Goal: Task Accomplishment & Management: Manage account settings

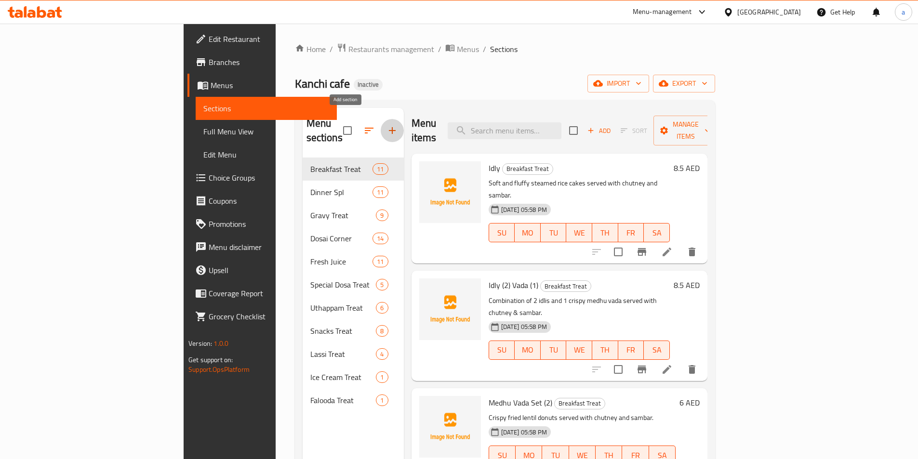
click at [381, 128] on button "button" at bounding box center [392, 130] width 23 height 23
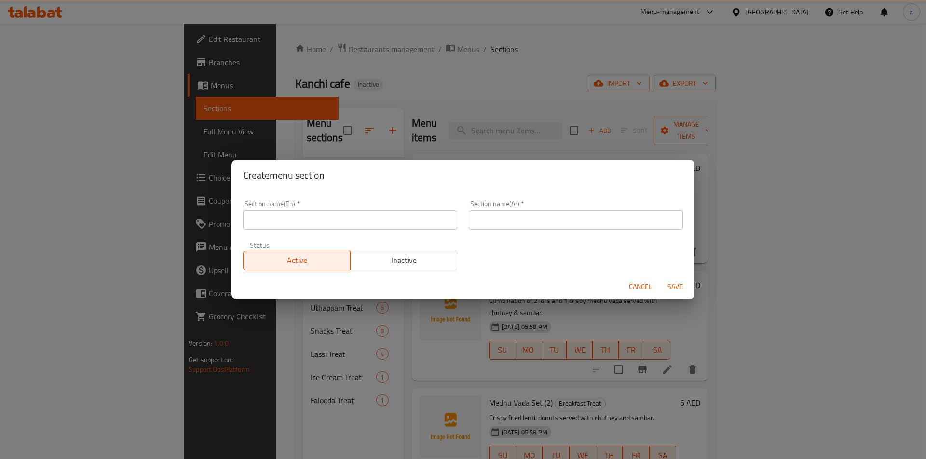
click at [393, 140] on div "Create menu section Section name(En)   * Section name(En) * Section name(Ar)   …" at bounding box center [463, 229] width 926 height 459
click at [742, 89] on div "Create menu section Section name(En)   * Section name(En) * Section name(Ar)   …" at bounding box center [463, 229] width 926 height 459
click at [631, 286] on span "Cancel" at bounding box center [640, 287] width 23 height 12
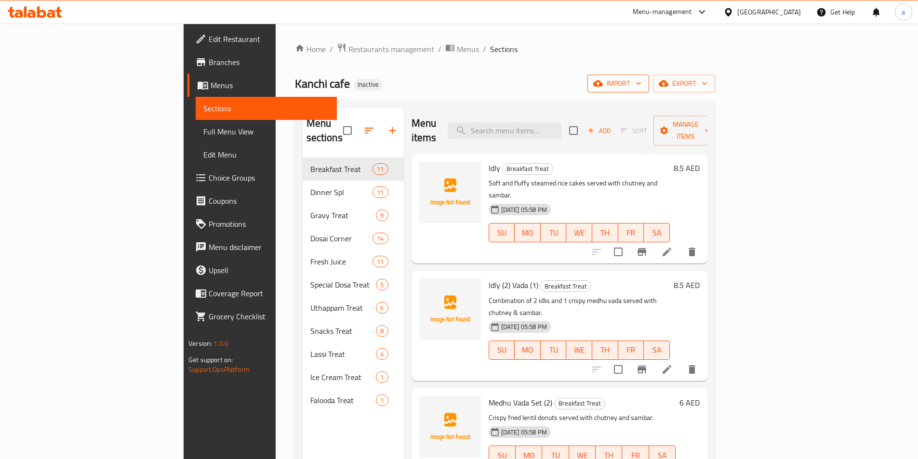
click at [642, 79] on span "import" at bounding box center [618, 84] width 46 height 12
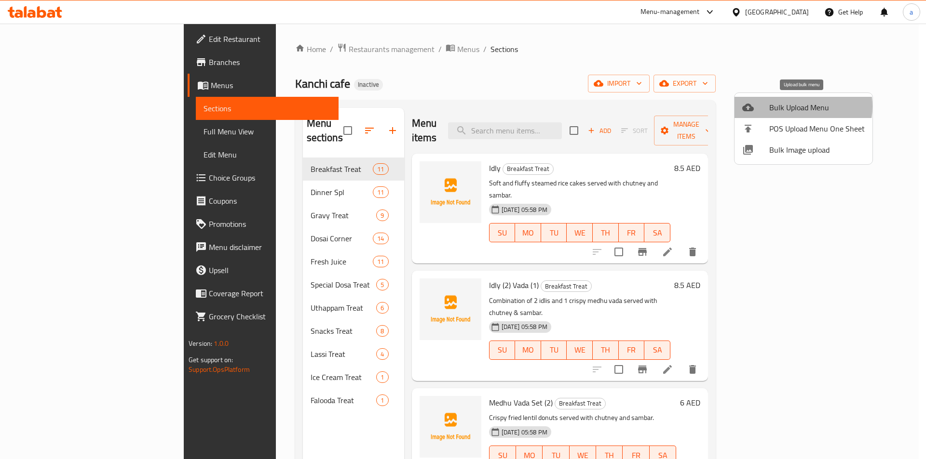
click at [793, 107] on span "Bulk Upload Menu" at bounding box center [816, 108] width 95 height 12
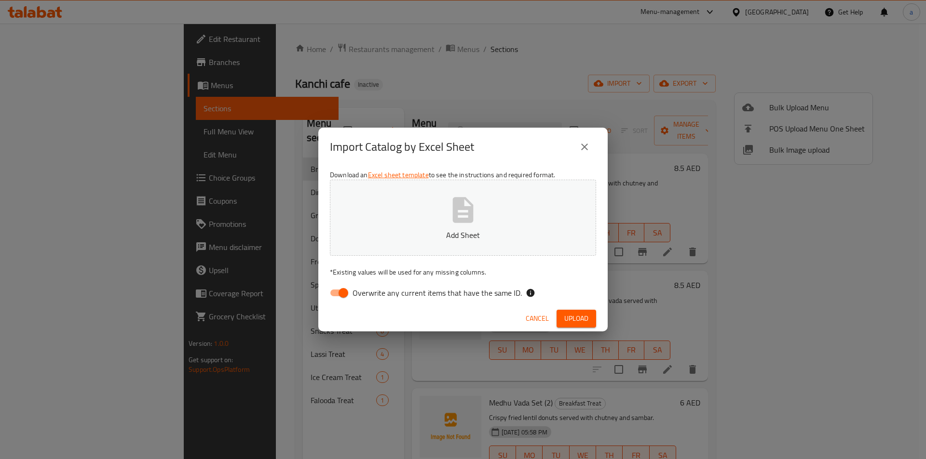
click at [381, 284] on label "Overwrite any current items that have the same ID." at bounding box center [422, 293] width 197 height 18
click at [371, 284] on input "Overwrite any current items that have the same ID." at bounding box center [343, 293] width 55 height 18
checkbox input "false"
click at [452, 241] on p "Add Sheet" at bounding box center [463, 235] width 236 height 12
click at [581, 143] on icon "close" at bounding box center [585, 147] width 12 height 12
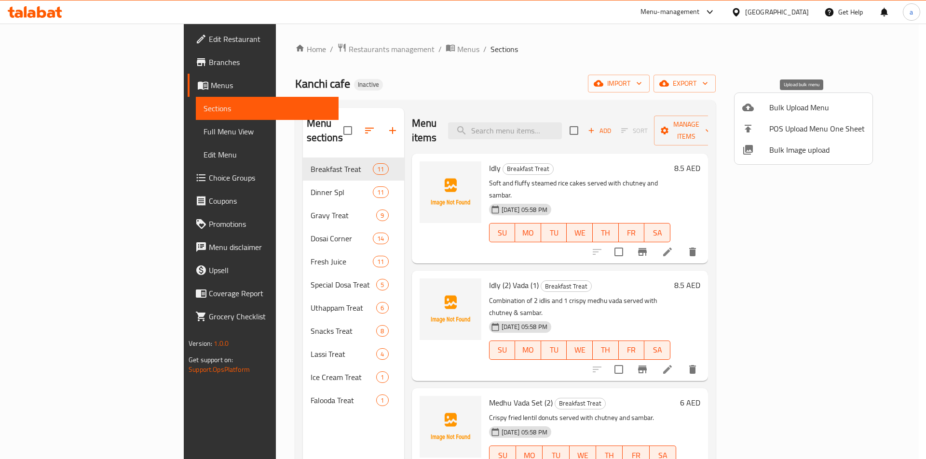
click at [805, 109] on span "Bulk Upload Menu" at bounding box center [816, 108] width 95 height 12
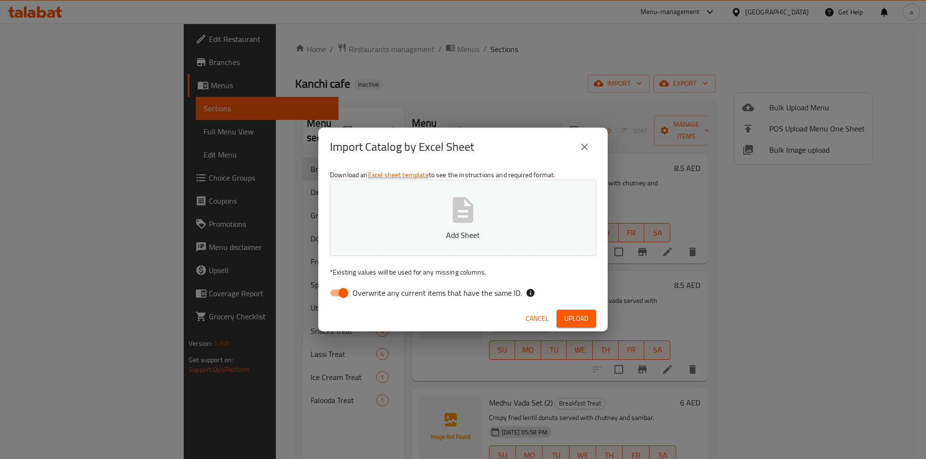
click at [368, 300] on label "Overwrite any current items that have the same ID." at bounding box center [422, 293] width 197 height 18
click at [368, 300] on input "Overwrite any current items that have the same ID." at bounding box center [343, 293] width 55 height 18
checkbox input "false"
click at [433, 225] on button "Add Sheet" at bounding box center [463, 218] width 266 height 76
click at [577, 316] on span "Upload" at bounding box center [576, 319] width 24 height 12
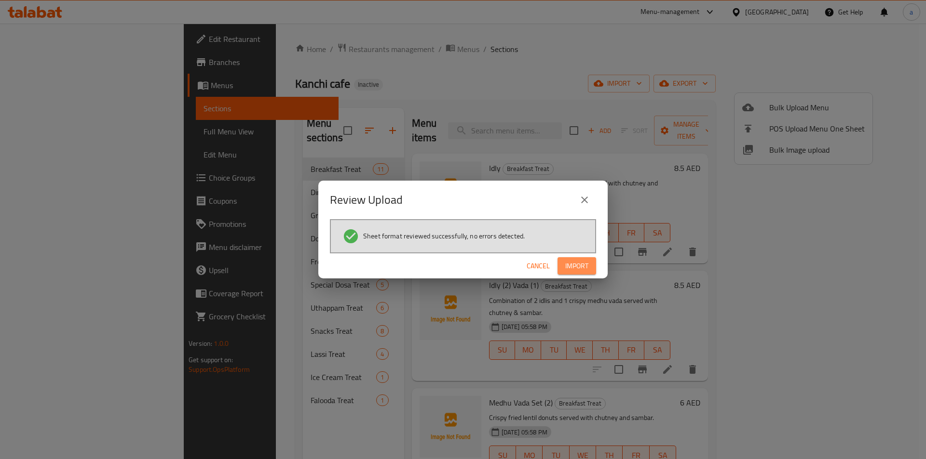
click at [580, 268] on span "Import" at bounding box center [576, 266] width 23 height 12
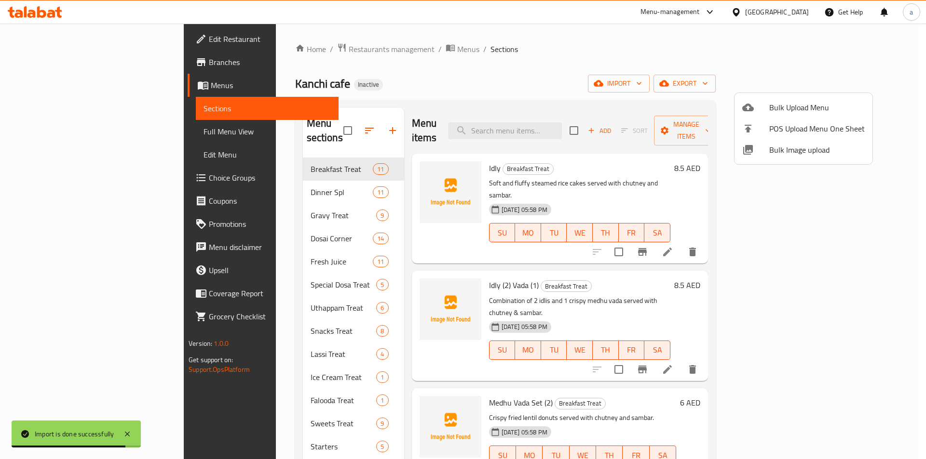
click at [142, 363] on div at bounding box center [463, 229] width 926 height 459
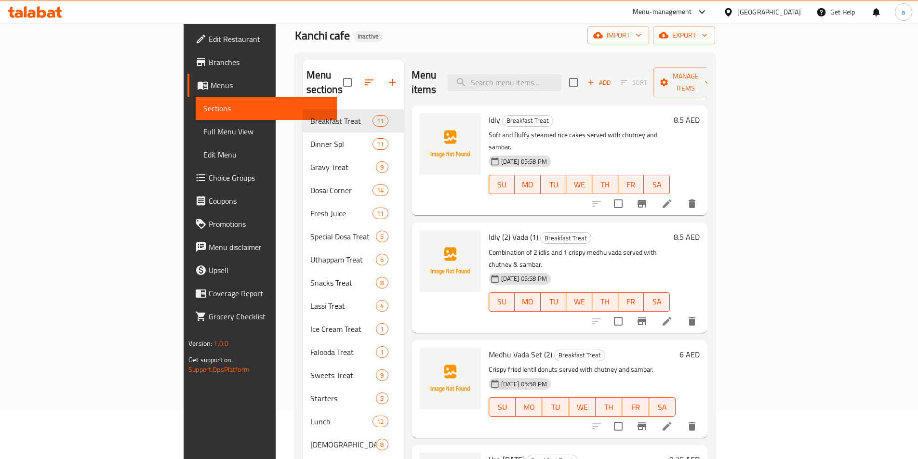
scroll to position [135, 0]
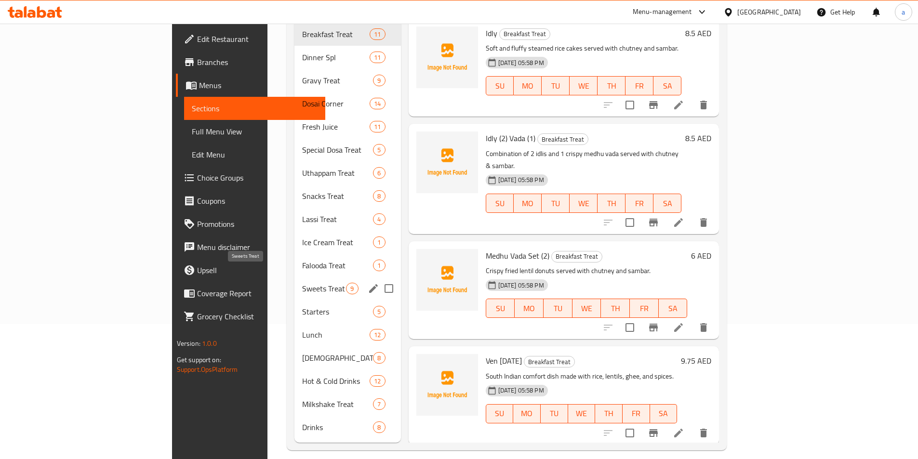
drag, startPoint x: 232, startPoint y: 275, endPoint x: 255, endPoint y: 305, distance: 37.1
click at [302, 283] on span "Sweets Treat" at bounding box center [324, 289] width 44 height 12
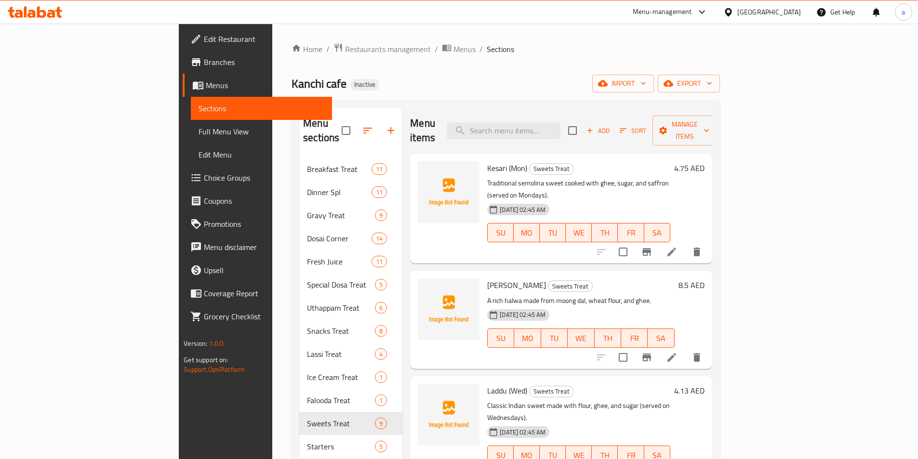
click at [653, 246] on icon "Branch-specific-item" at bounding box center [647, 252] width 12 height 12
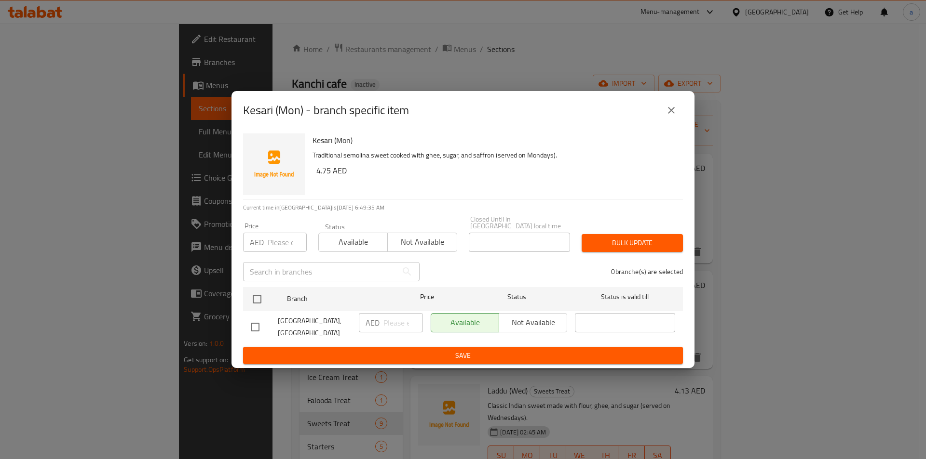
click at [676, 110] on icon "close" at bounding box center [671, 111] width 12 height 12
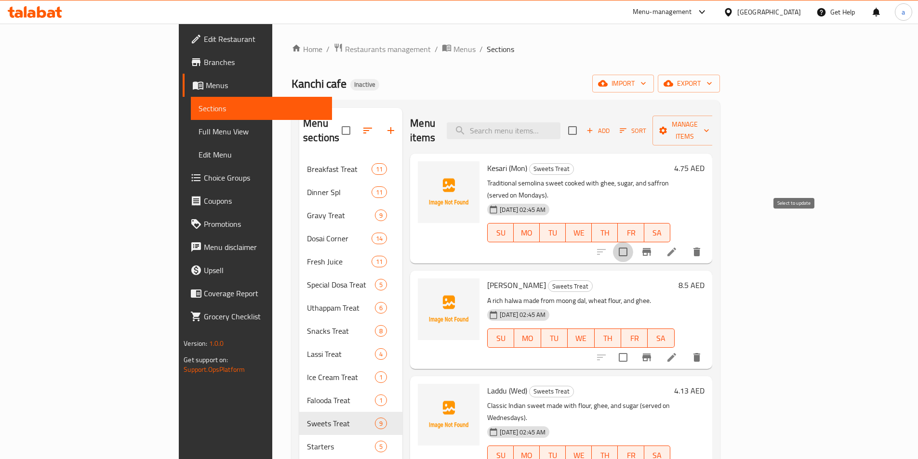
click at [633, 242] on input "checkbox" at bounding box center [623, 252] width 20 height 20
click at [712, 137] on div "Menu items Add Sort Manage items" at bounding box center [561, 131] width 302 height 46
click at [710, 127] on span "Manage items" at bounding box center [684, 131] width 49 height 24
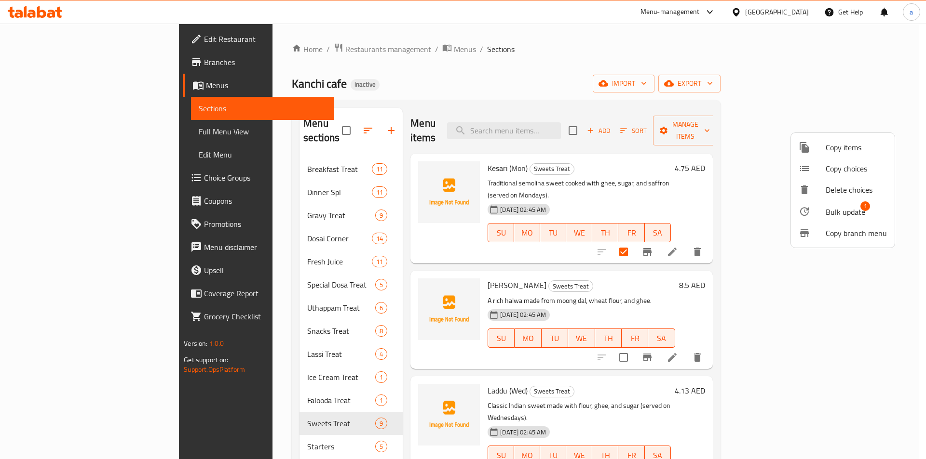
click at [844, 214] on span "Bulk update" at bounding box center [845, 212] width 40 height 12
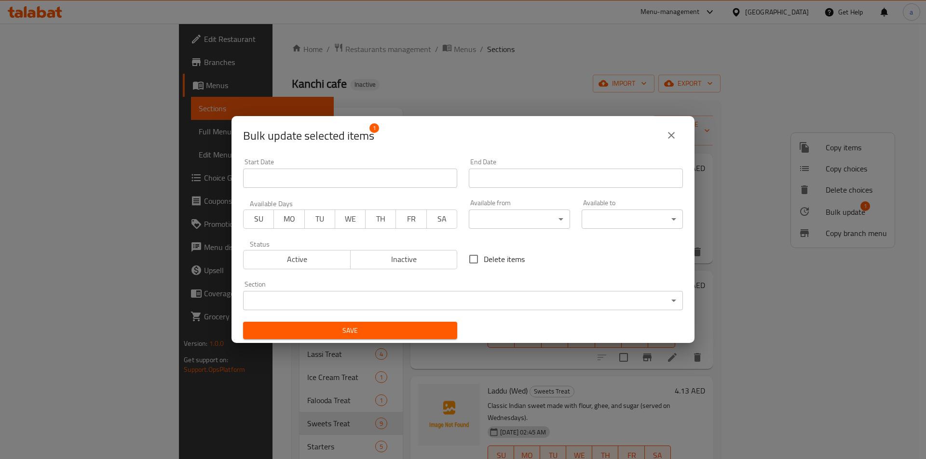
click at [286, 223] on span "MO" at bounding box center [289, 219] width 23 height 14
click at [675, 135] on icon "close" at bounding box center [671, 136] width 12 height 12
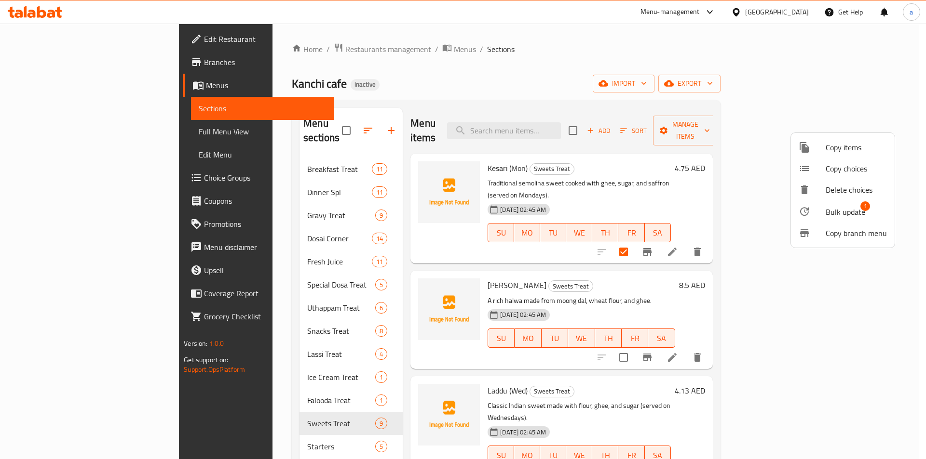
click at [690, 164] on div at bounding box center [463, 229] width 926 height 459
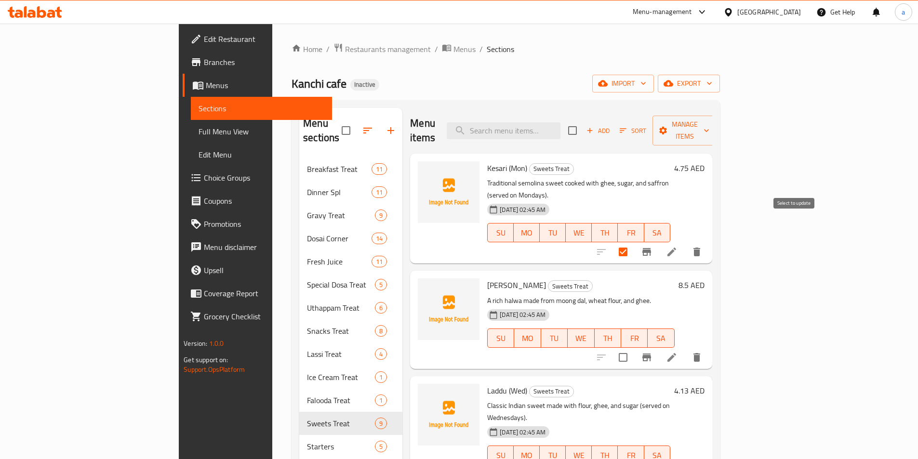
click at [633, 242] on input "checkbox" at bounding box center [623, 252] width 20 height 20
checkbox input "false"
click at [686, 243] on li at bounding box center [672, 251] width 27 height 17
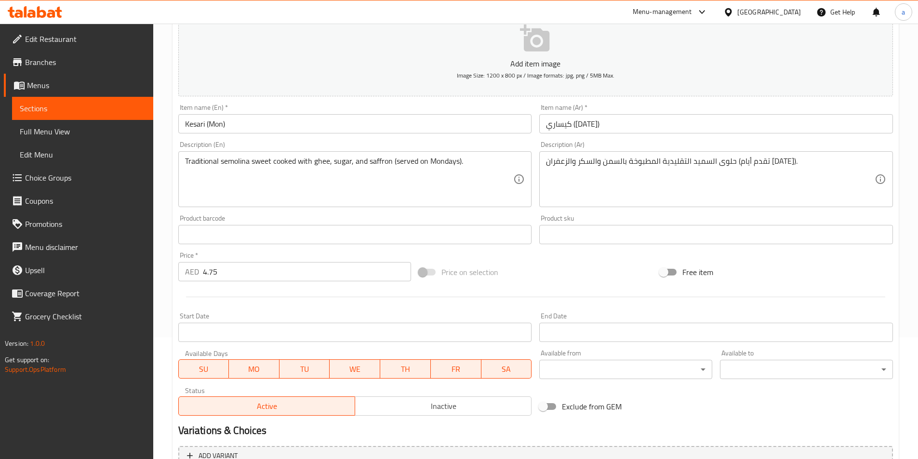
scroll to position [222, 0]
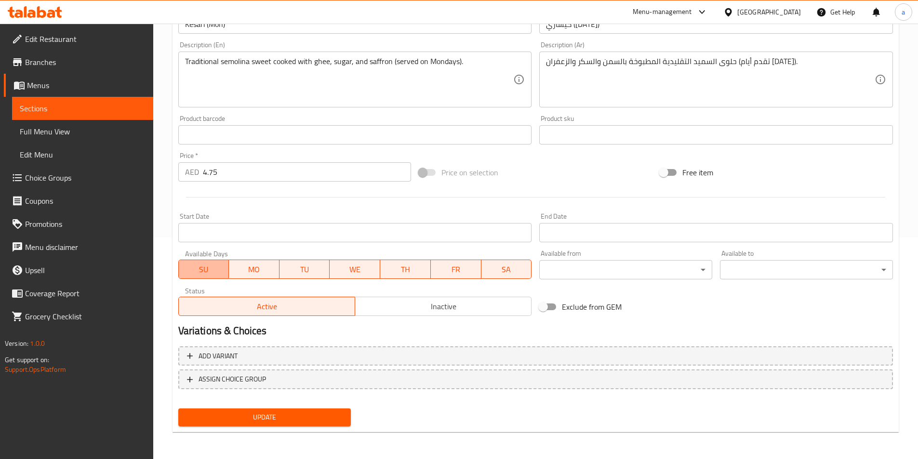
click at [215, 273] on span "SU" at bounding box center [204, 270] width 43 height 14
click at [322, 274] on span "TU" at bounding box center [304, 270] width 43 height 14
drag, startPoint x: 358, startPoint y: 268, endPoint x: 393, endPoint y: 268, distance: 35.7
click at [358, 268] on span "WE" at bounding box center [355, 270] width 43 height 14
click at [405, 268] on span "TH" at bounding box center [405, 270] width 43 height 14
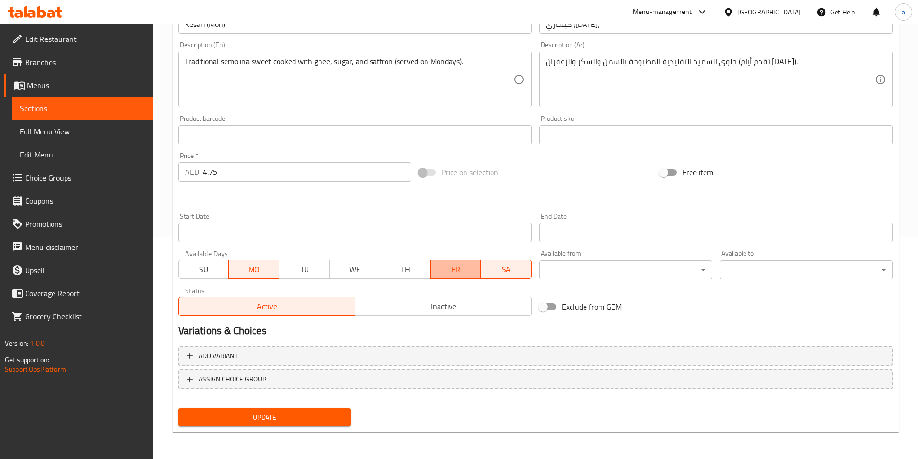
click at [457, 270] on span "FR" at bounding box center [456, 270] width 43 height 14
click at [522, 273] on span "SA" at bounding box center [506, 270] width 43 height 14
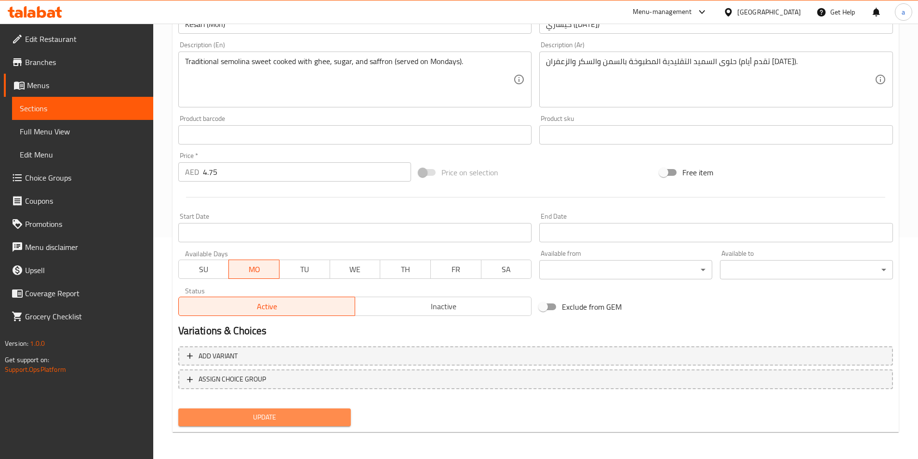
click at [288, 413] on span "Update" at bounding box center [265, 418] width 158 height 12
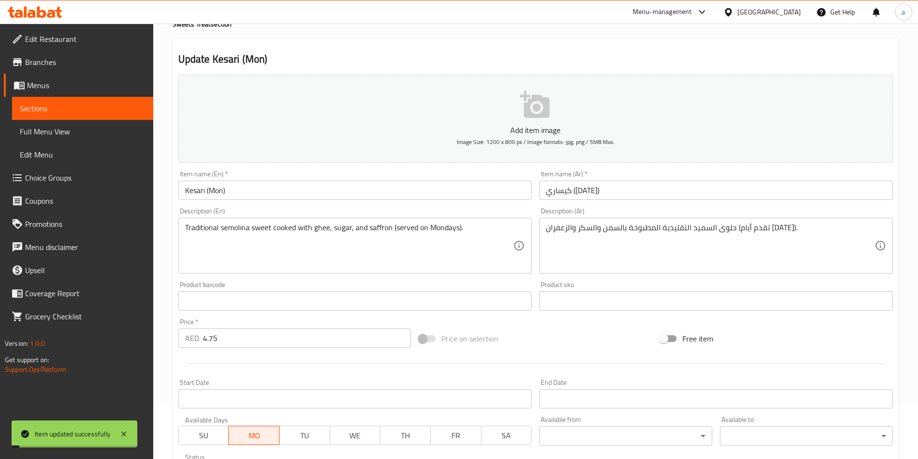
scroll to position [0, 0]
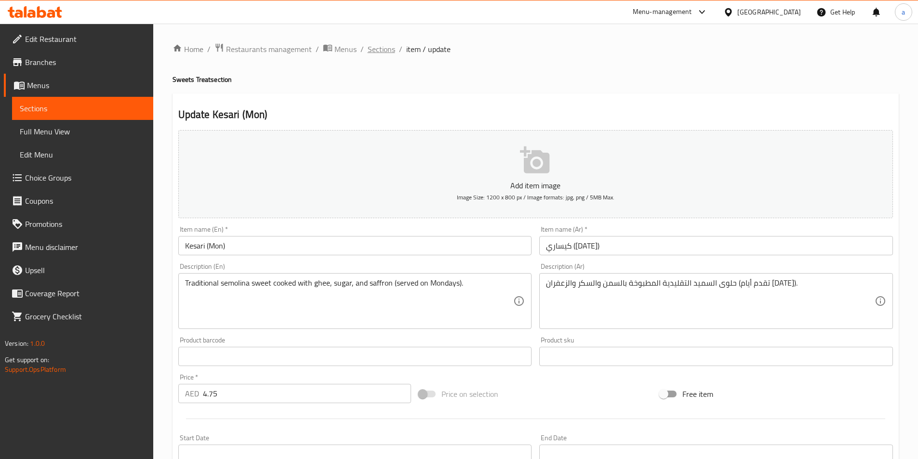
click at [373, 54] on span "Sections" at bounding box center [381, 49] width 27 height 12
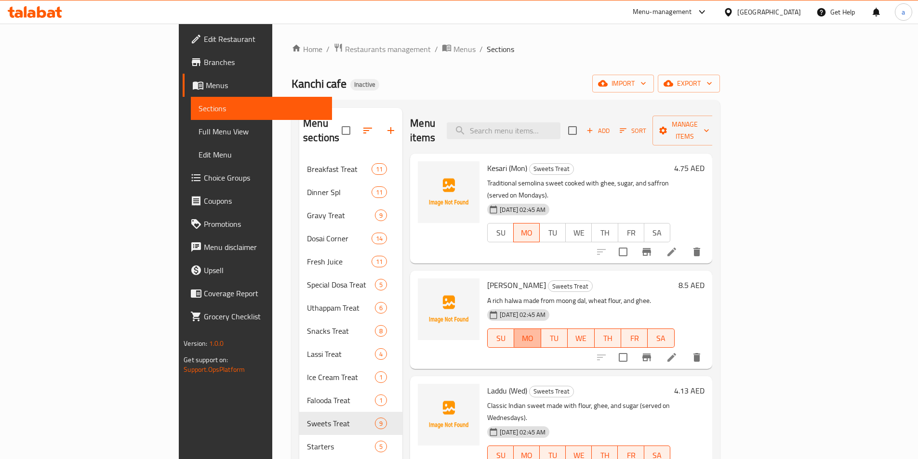
click at [523, 332] on span "MO" at bounding box center [527, 339] width 19 height 14
click at [564, 332] on span "TU" at bounding box center [554, 339] width 19 height 14
click at [591, 332] on span "WE" at bounding box center [581, 339] width 19 height 14
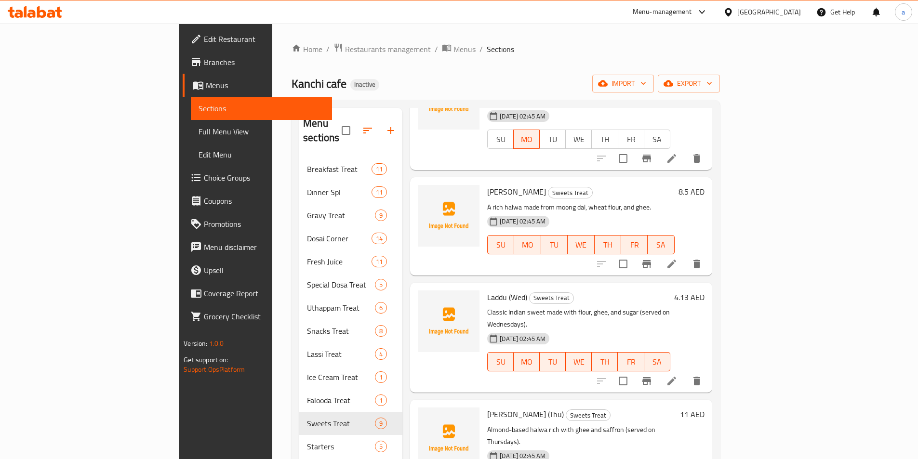
scroll to position [96, 0]
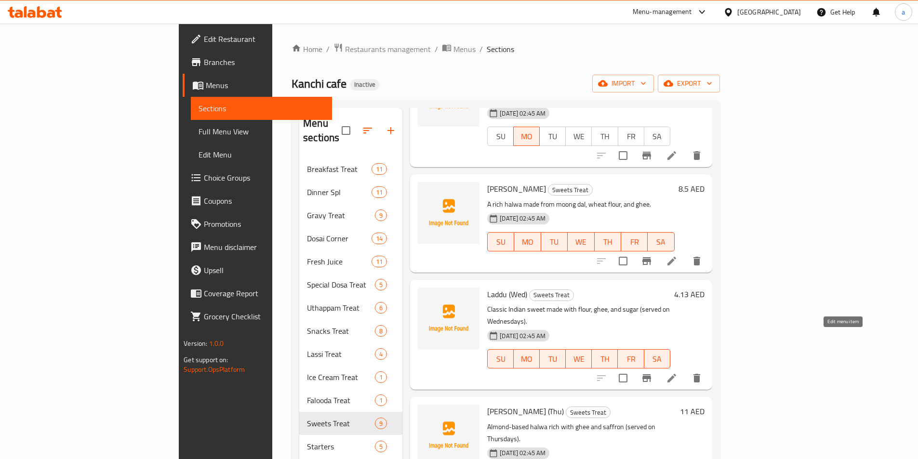
click at [676, 374] on icon at bounding box center [672, 378] width 9 height 9
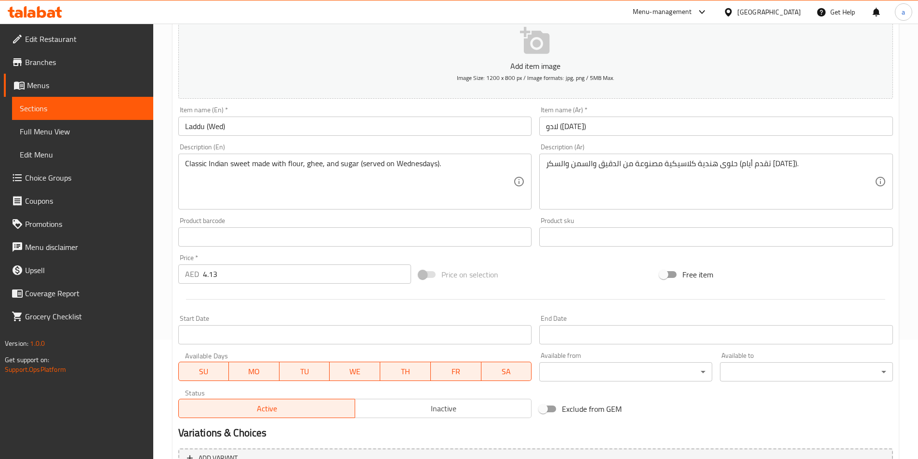
scroll to position [222, 0]
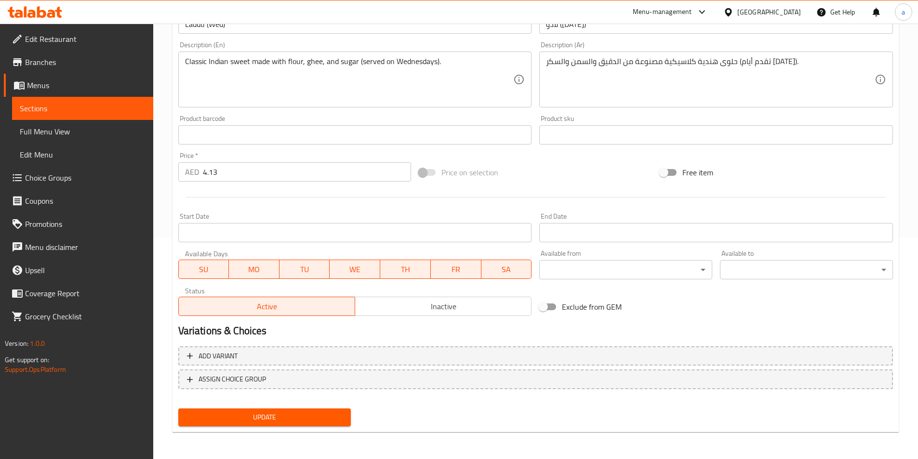
click at [511, 274] on span "SA" at bounding box center [506, 270] width 43 height 14
click at [445, 270] on span "FR" at bounding box center [456, 270] width 43 height 14
click at [402, 273] on span "TH" at bounding box center [405, 270] width 43 height 14
click at [290, 271] on span "TU" at bounding box center [304, 270] width 43 height 14
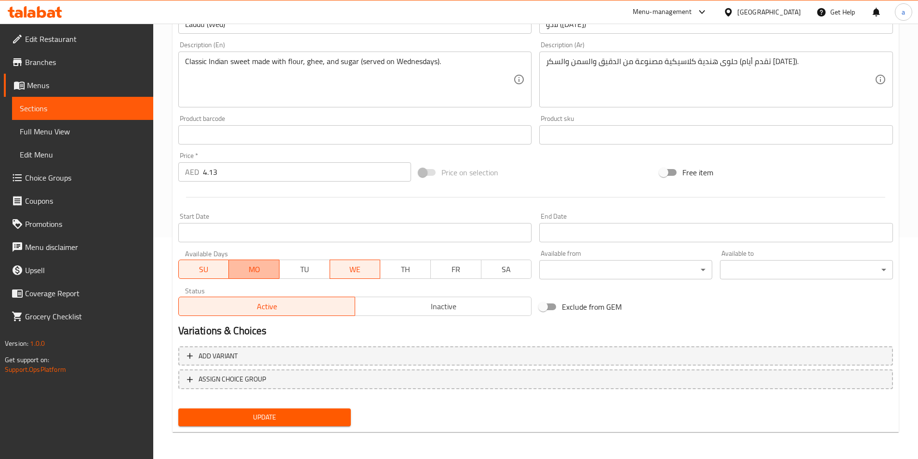
click at [229, 276] on button "MO" at bounding box center [254, 269] width 51 height 19
click at [192, 270] on span "SU" at bounding box center [204, 270] width 43 height 14
click at [270, 413] on span "Update" at bounding box center [265, 418] width 158 height 12
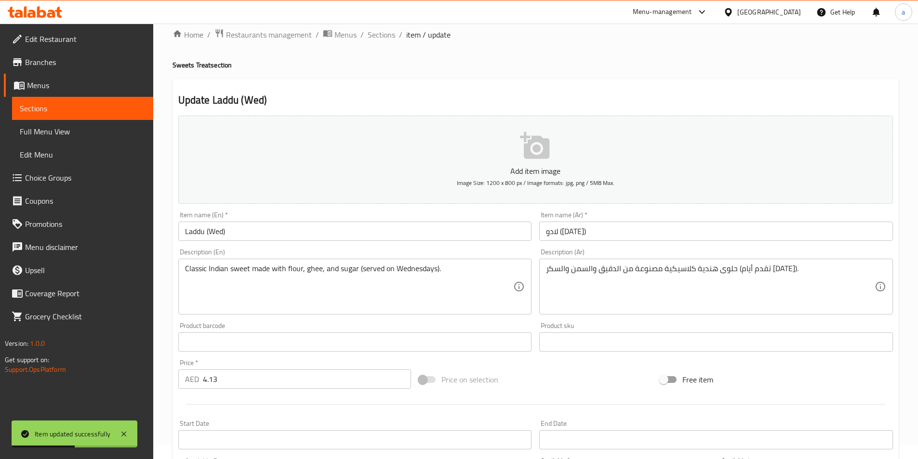
scroll to position [0, 0]
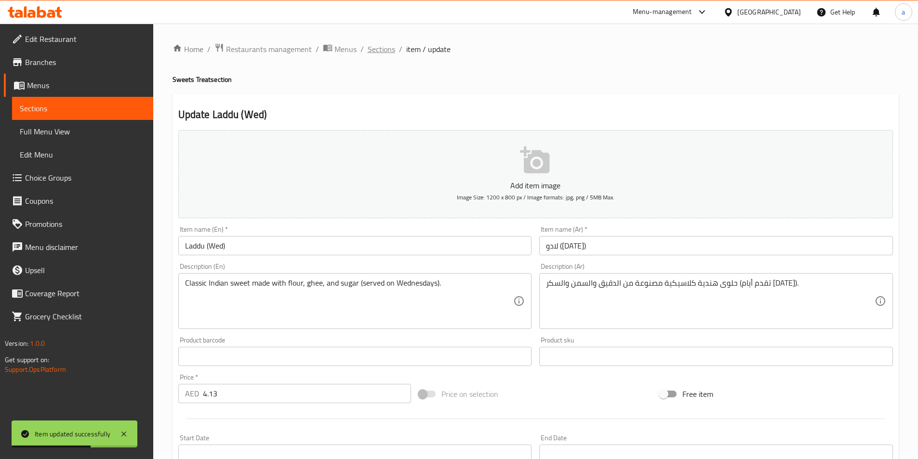
click at [385, 55] on span "Sections" at bounding box center [381, 49] width 27 height 12
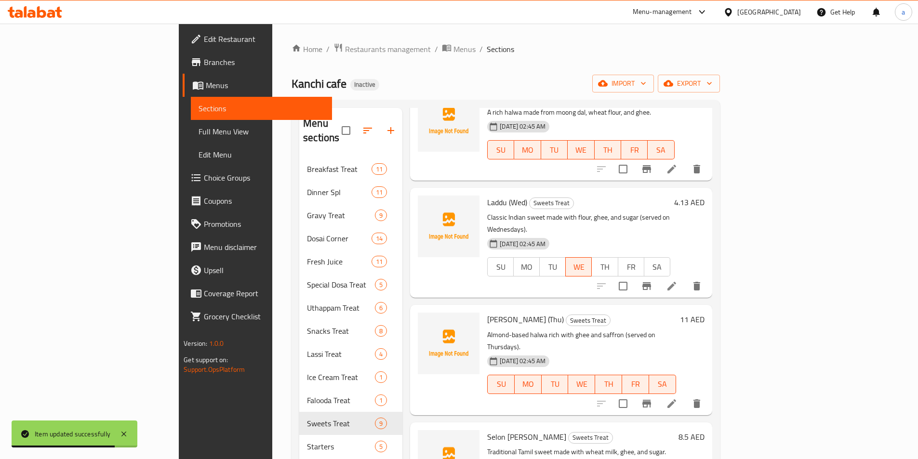
scroll to position [193, 0]
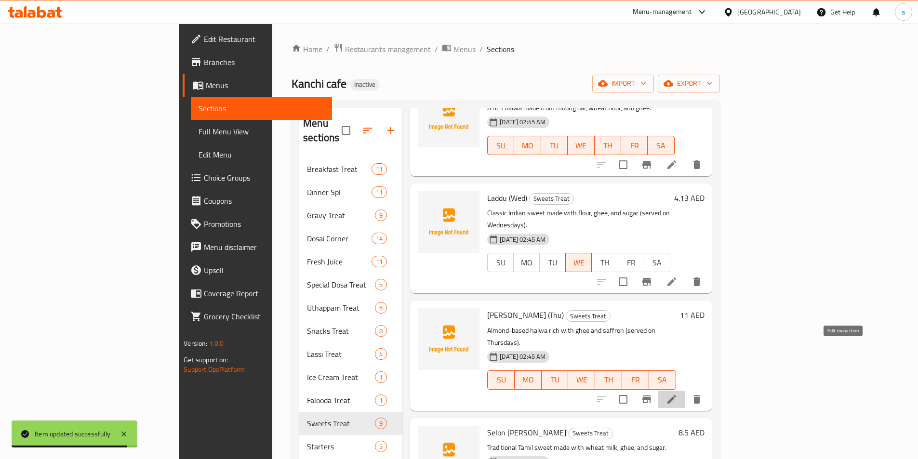
click at [678, 394] on icon at bounding box center [672, 400] width 12 height 12
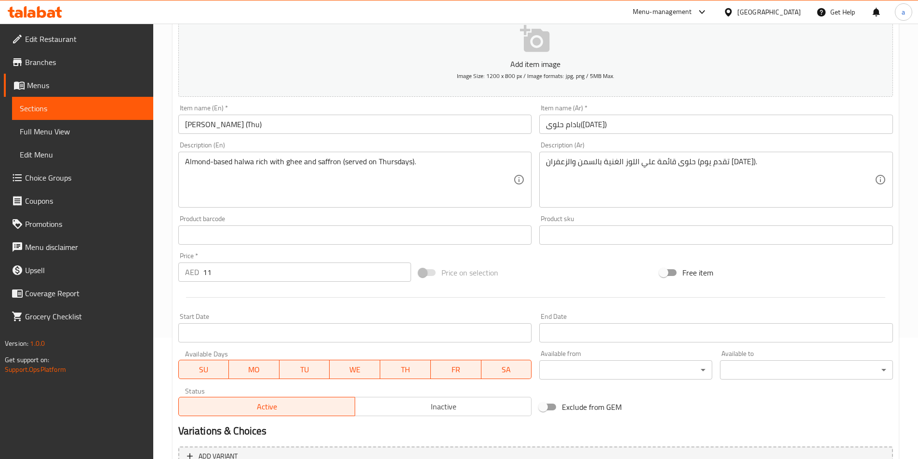
scroll to position [222, 0]
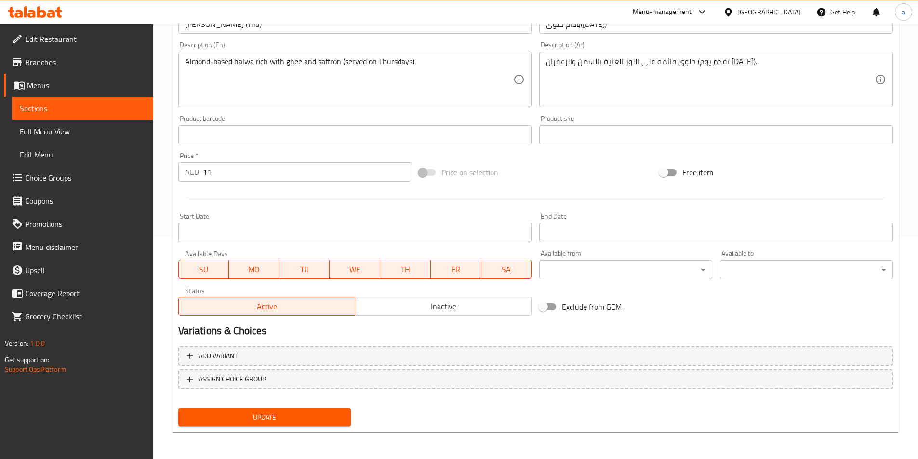
click at [458, 270] on span "FR" at bounding box center [456, 270] width 43 height 14
click at [490, 263] on span "SA" at bounding box center [506, 270] width 43 height 14
click at [340, 264] on span "WE" at bounding box center [355, 270] width 43 height 14
click at [277, 264] on button "MO" at bounding box center [254, 269] width 51 height 19
click at [233, 264] on span "MO" at bounding box center [254, 270] width 43 height 14
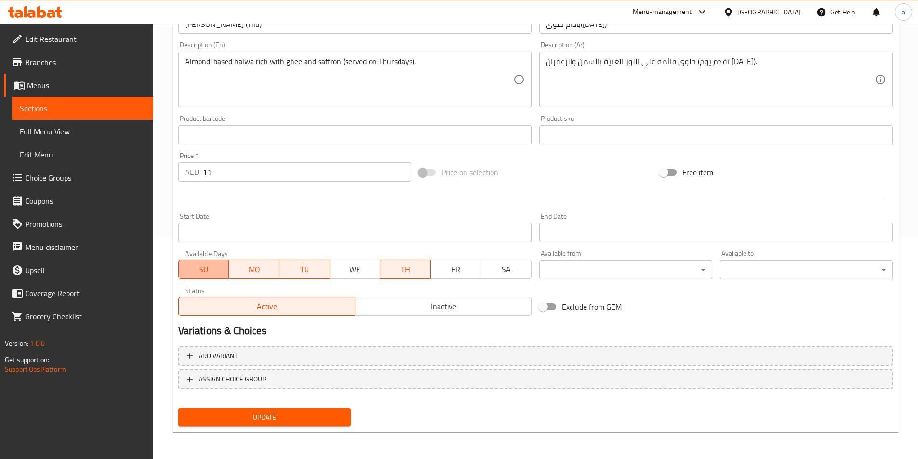
click at [220, 268] on span "SU" at bounding box center [204, 270] width 43 height 14
click at [248, 263] on span "MO" at bounding box center [254, 270] width 43 height 14
click at [302, 263] on span "TU" at bounding box center [304, 270] width 43 height 14
click at [283, 415] on span "Update" at bounding box center [265, 418] width 158 height 12
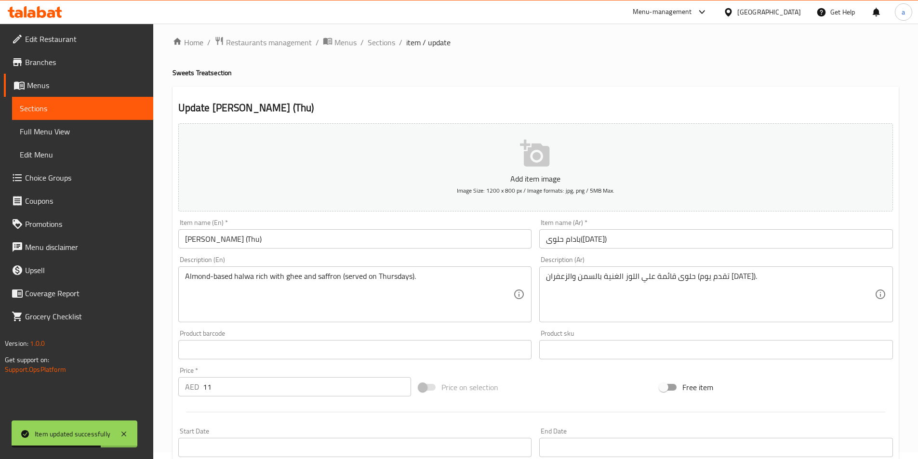
scroll to position [0, 0]
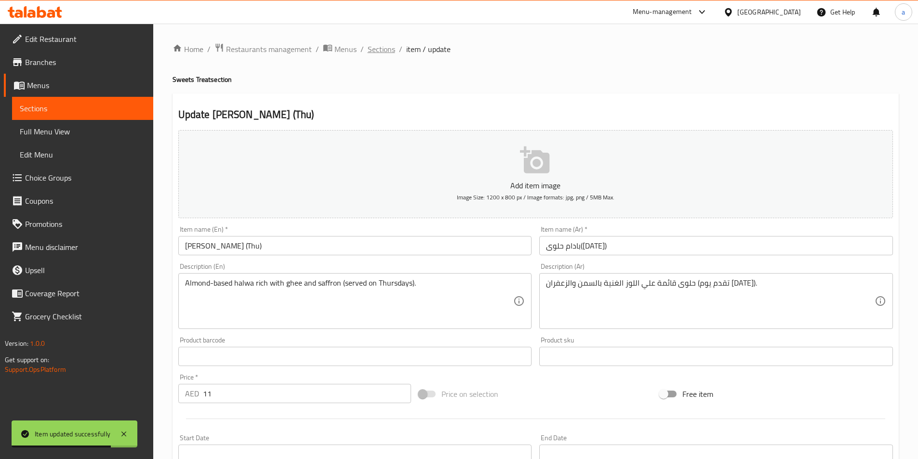
click at [375, 48] on span "Sections" at bounding box center [381, 49] width 27 height 12
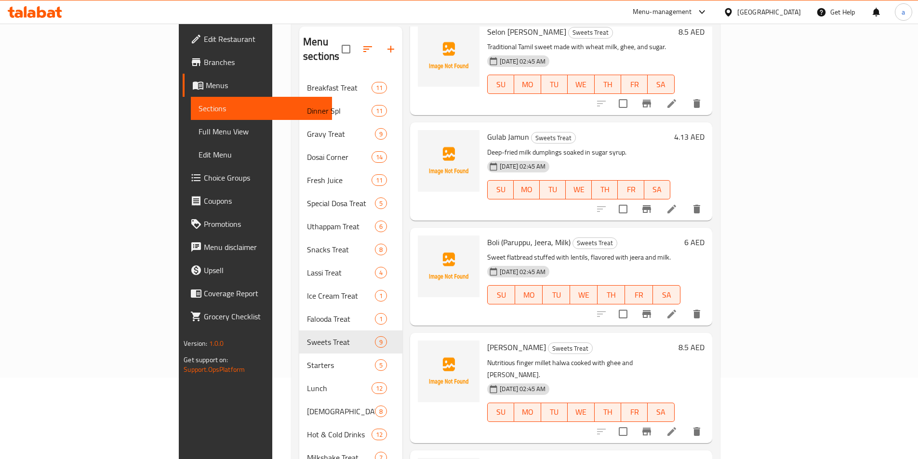
scroll to position [135, 0]
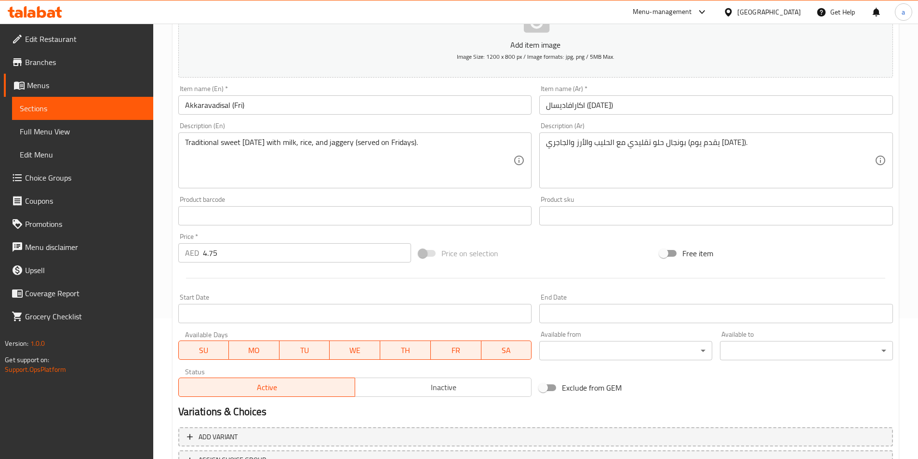
scroll to position [222, 0]
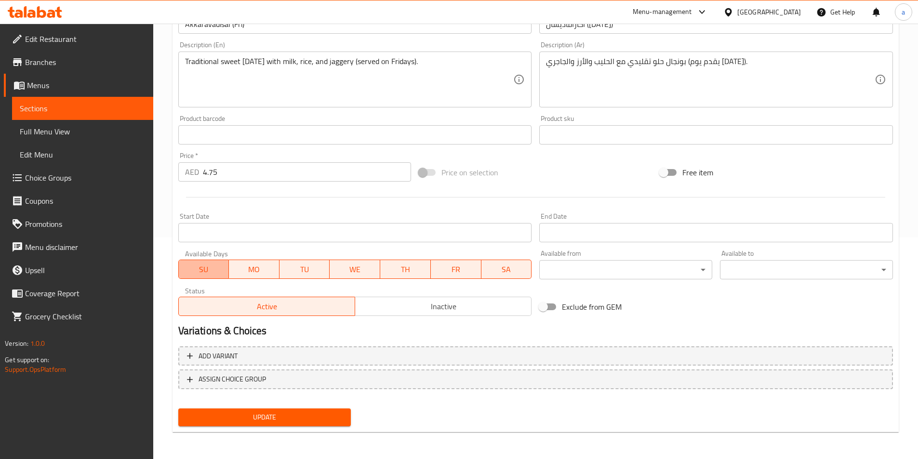
drag, startPoint x: 186, startPoint y: 268, endPoint x: 284, endPoint y: 268, distance: 98.4
click at [189, 268] on span "SU" at bounding box center [204, 270] width 43 height 14
click at [288, 269] on span "TU" at bounding box center [304, 270] width 43 height 14
click at [357, 270] on span "WE" at bounding box center [355, 270] width 43 height 14
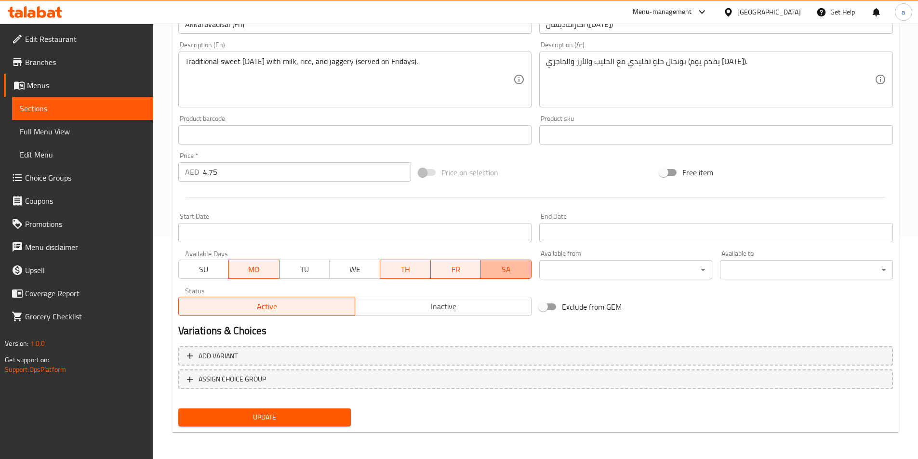
click at [508, 267] on span "SA" at bounding box center [506, 270] width 43 height 14
click at [375, 265] on span "WE" at bounding box center [355, 270] width 43 height 14
click at [258, 267] on span "MO" at bounding box center [254, 270] width 43 height 14
click at [362, 268] on span "WE" at bounding box center [355, 270] width 43 height 14
click at [401, 268] on span "TH" at bounding box center [405, 270] width 43 height 14
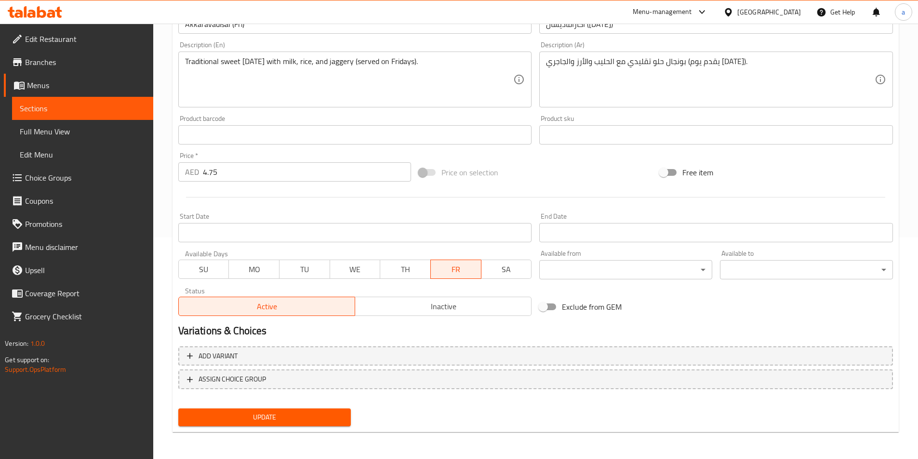
click at [272, 417] on span "Update" at bounding box center [265, 418] width 158 height 12
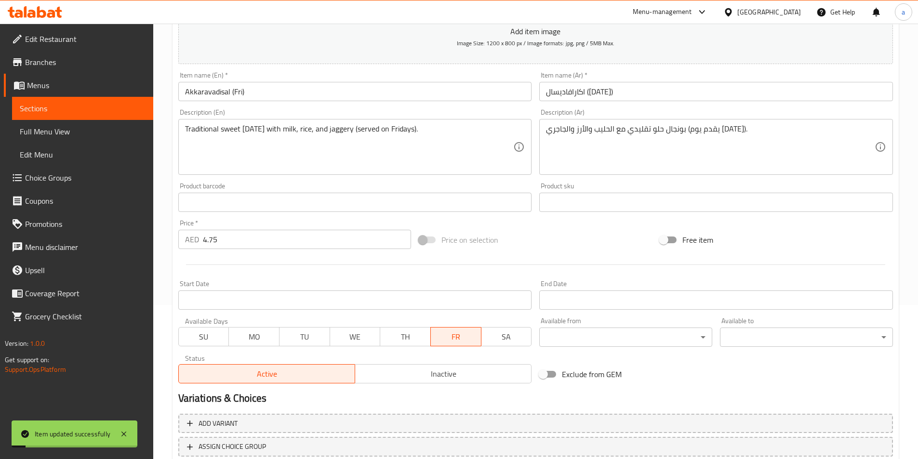
scroll to position [0, 0]
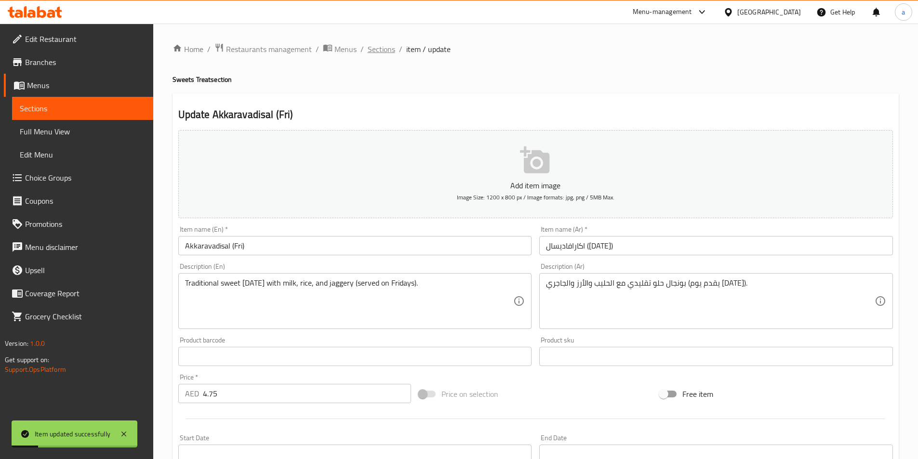
click at [381, 51] on span "Sections" at bounding box center [381, 49] width 27 height 12
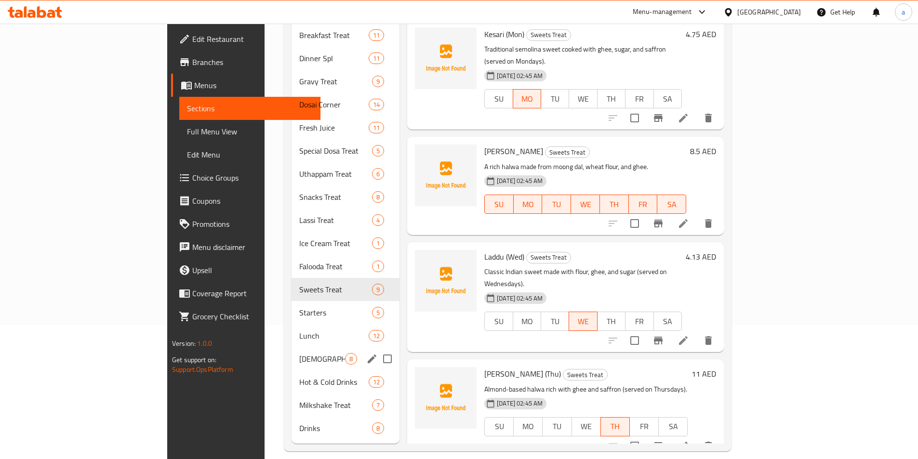
scroll to position [135, 0]
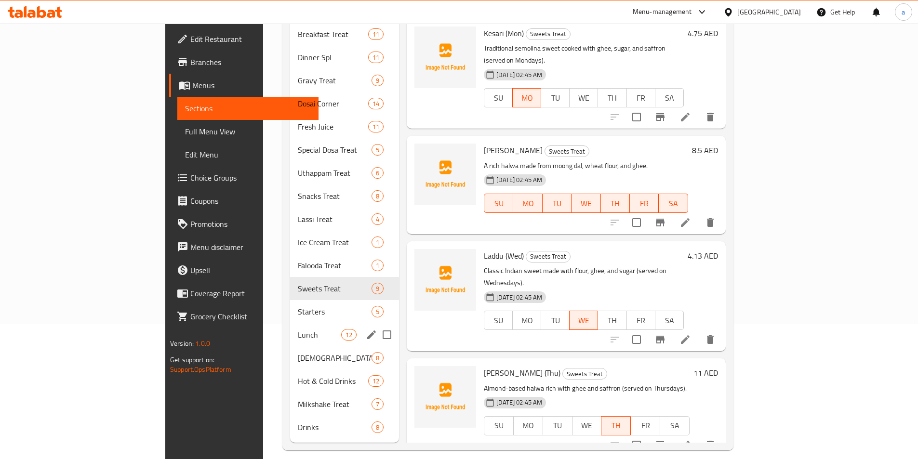
click at [290, 326] on div "Lunch 12" at bounding box center [344, 334] width 109 height 23
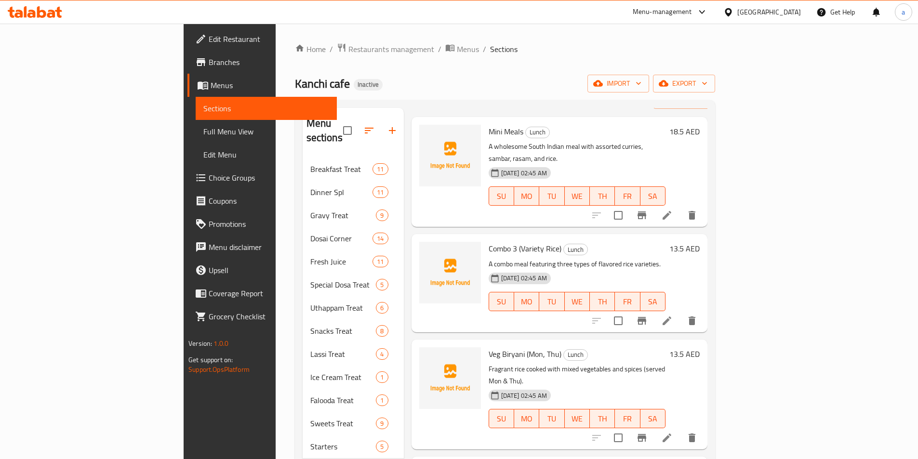
scroll to position [96, 0]
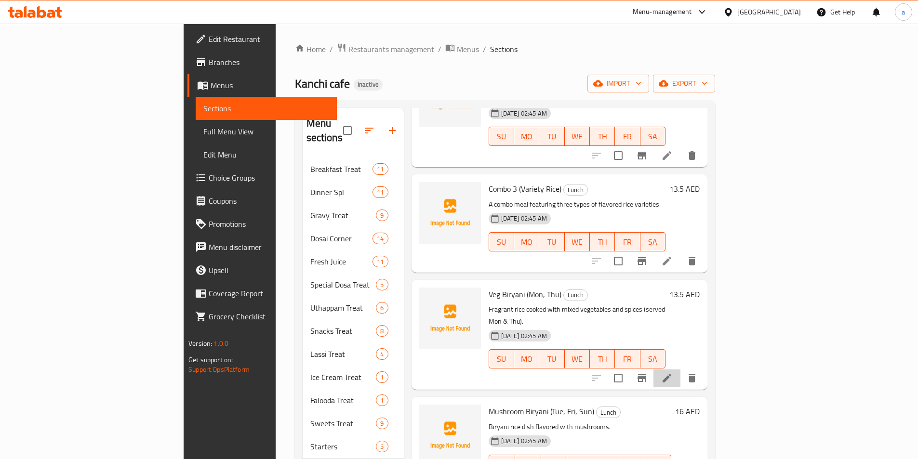
click at [681, 370] on li at bounding box center [667, 378] width 27 height 17
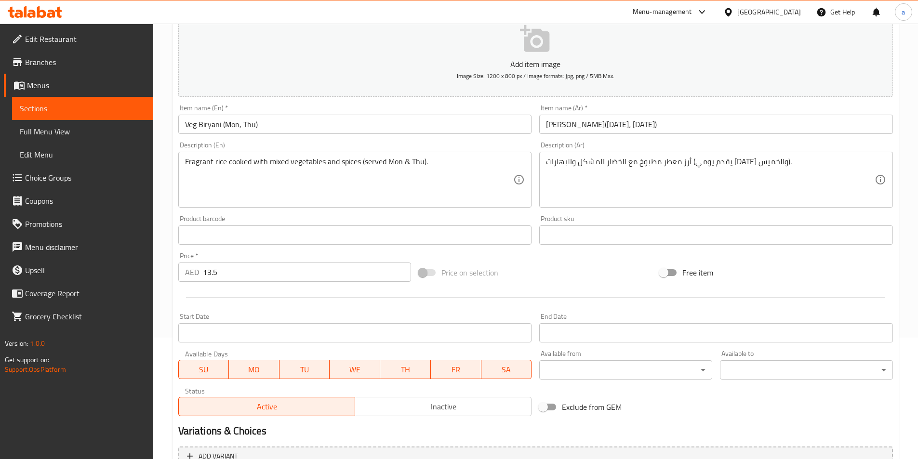
scroll to position [222, 0]
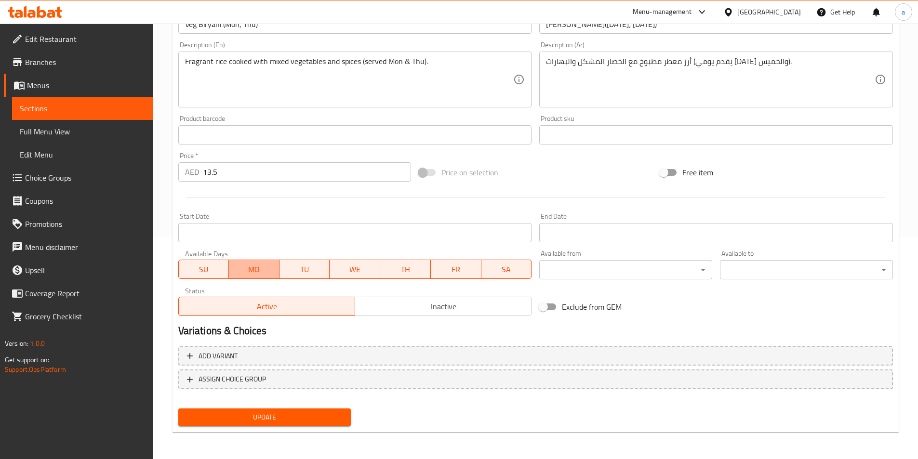
click at [254, 275] on span "MO" at bounding box center [254, 270] width 43 height 14
click at [192, 265] on span "SU" at bounding box center [204, 270] width 43 height 14
click at [369, 269] on span "WE" at bounding box center [355, 270] width 43 height 14
click at [412, 273] on span "TH" at bounding box center [405, 270] width 43 height 14
click at [410, 271] on span "TH" at bounding box center [405, 270] width 43 height 14
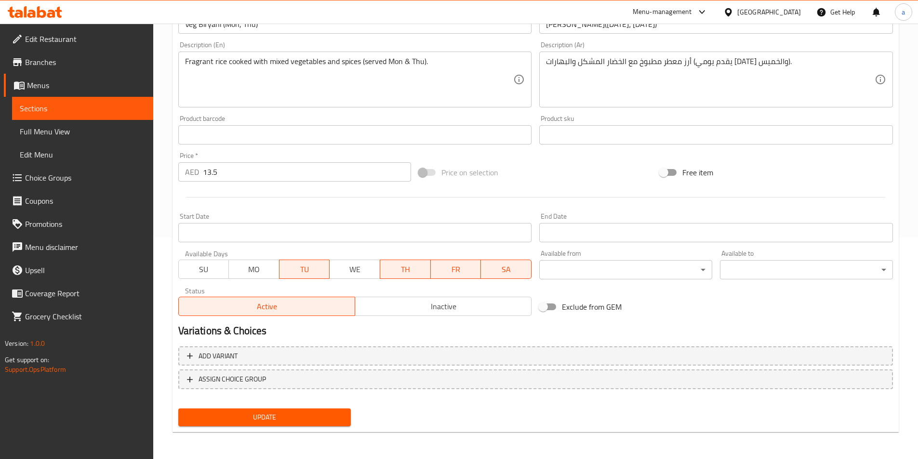
click at [464, 268] on span "FR" at bounding box center [456, 270] width 43 height 14
click at [533, 268] on div "Available Days SU MO TU WE TH FR SA" at bounding box center [356, 264] width 362 height 37
click at [489, 269] on span "SA" at bounding box center [506, 270] width 43 height 14
click at [253, 273] on span "MO" at bounding box center [254, 270] width 43 height 14
click at [304, 271] on span "TU" at bounding box center [304, 270] width 43 height 14
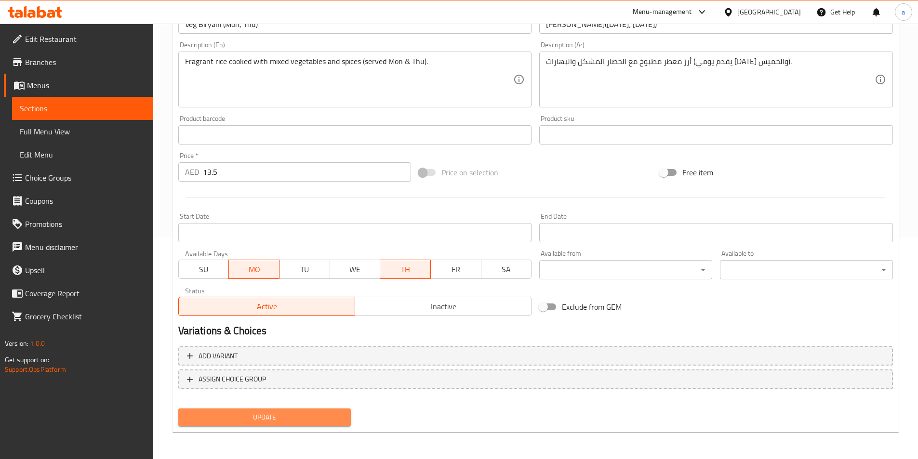
click at [274, 414] on span "Update" at bounding box center [265, 418] width 158 height 12
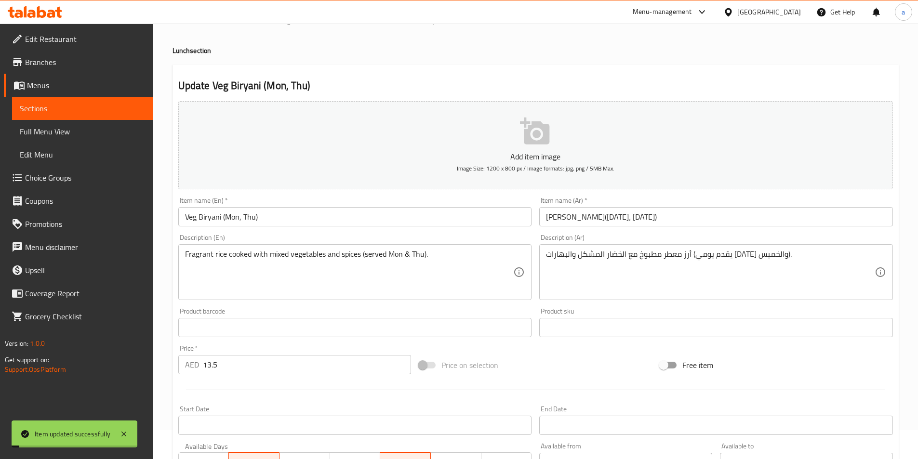
scroll to position [0, 0]
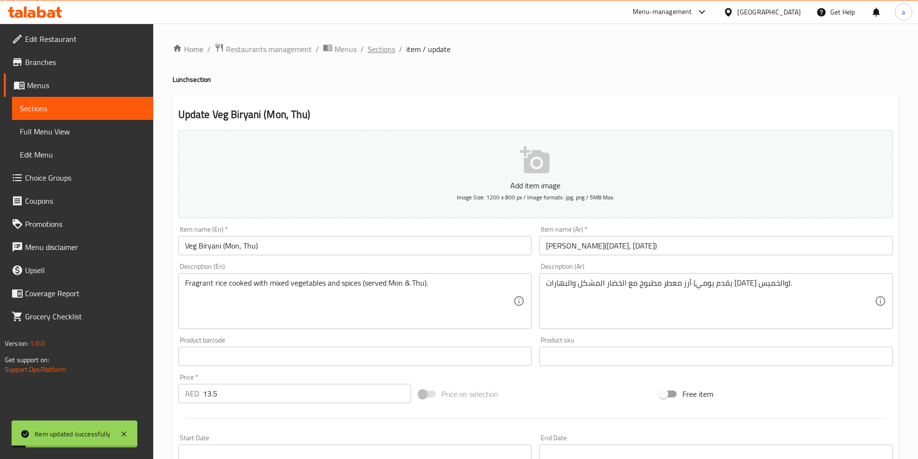
click at [376, 49] on span "Sections" at bounding box center [381, 49] width 27 height 12
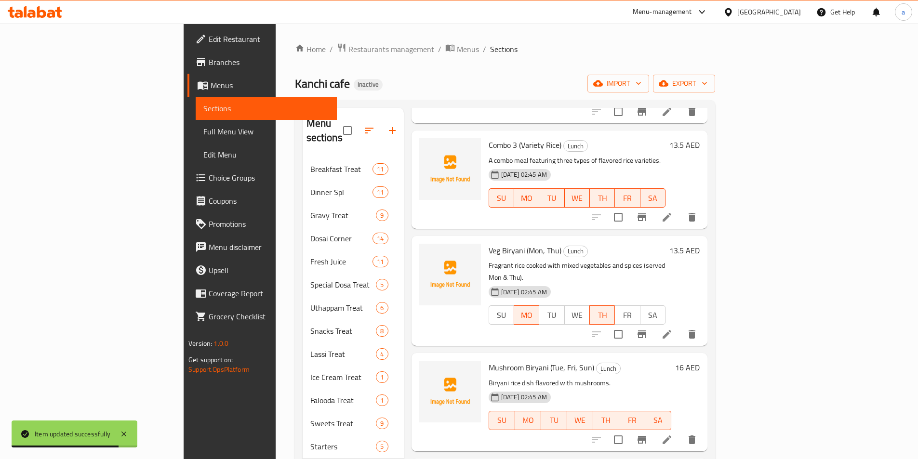
scroll to position [145, 0]
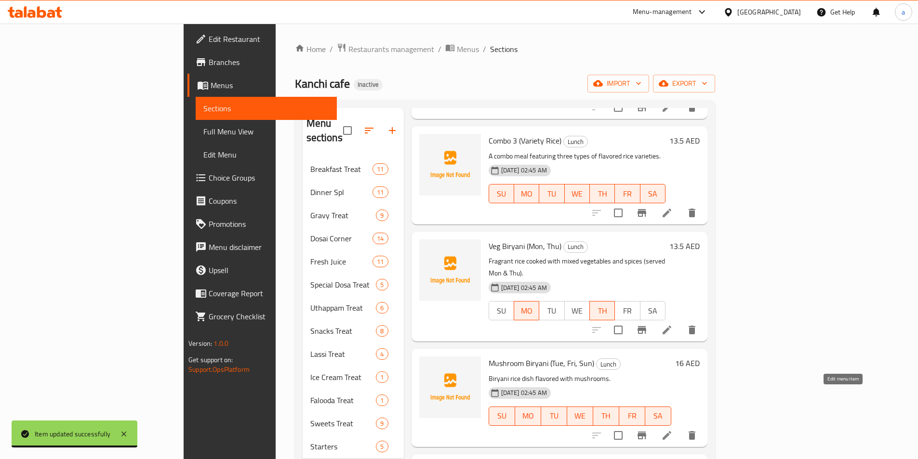
click at [673, 430] on icon at bounding box center [667, 436] width 12 height 12
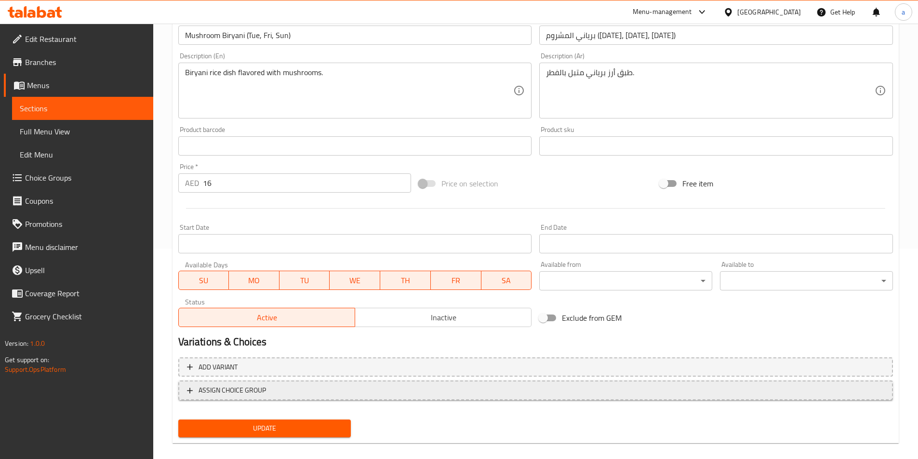
scroll to position [222, 0]
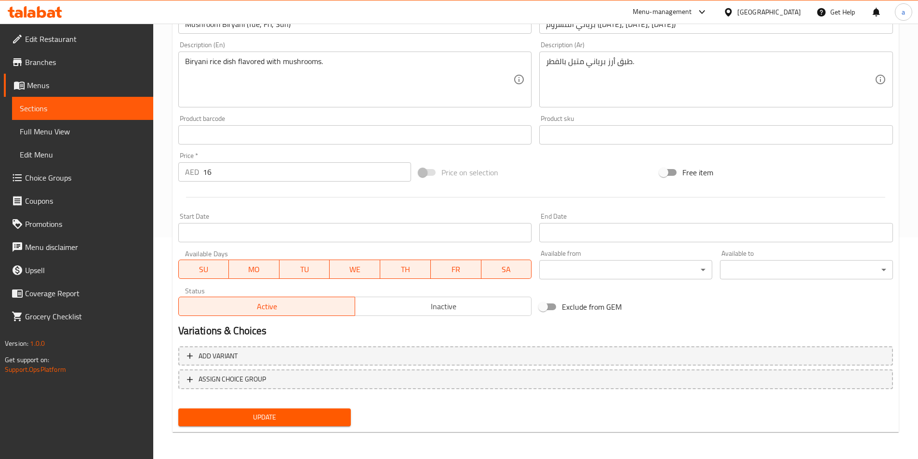
click at [262, 269] on span "MO" at bounding box center [254, 270] width 43 height 14
click at [181, 275] on button "SU" at bounding box center [203, 269] width 51 height 19
click at [195, 268] on span "SU" at bounding box center [204, 270] width 43 height 14
click at [366, 274] on span "WE" at bounding box center [355, 270] width 43 height 14
click at [414, 275] on span "TH" at bounding box center [405, 270] width 43 height 14
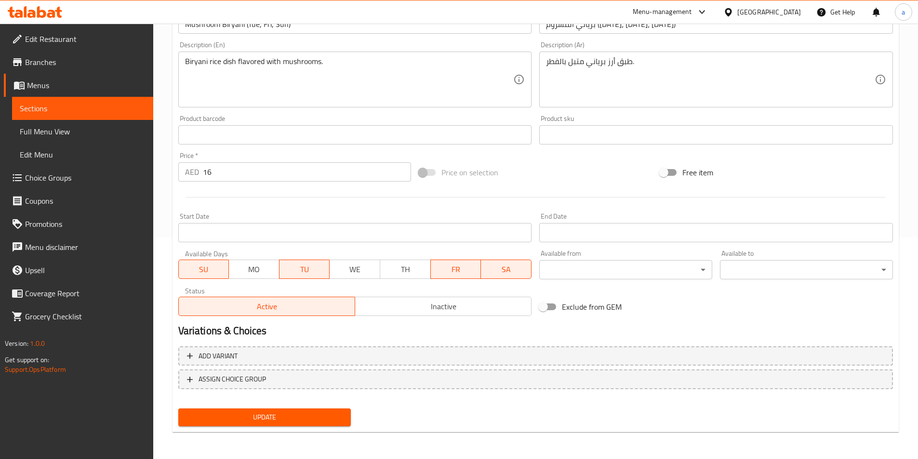
click at [508, 271] on span "SA" at bounding box center [506, 270] width 43 height 14
click at [259, 415] on span "Update" at bounding box center [265, 418] width 158 height 12
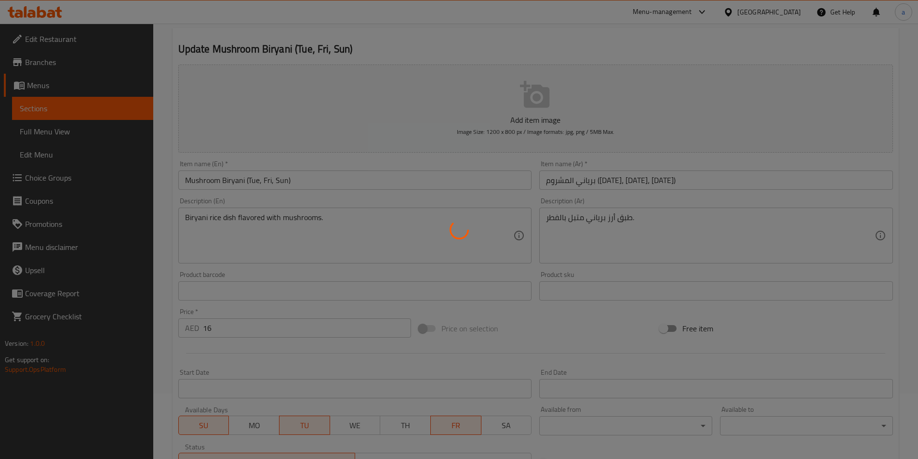
scroll to position [0, 0]
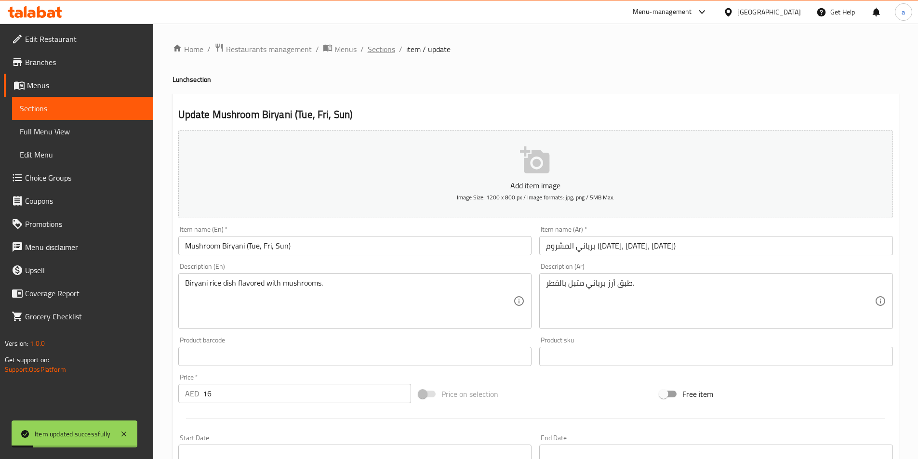
click at [376, 53] on span "Sections" at bounding box center [381, 49] width 27 height 12
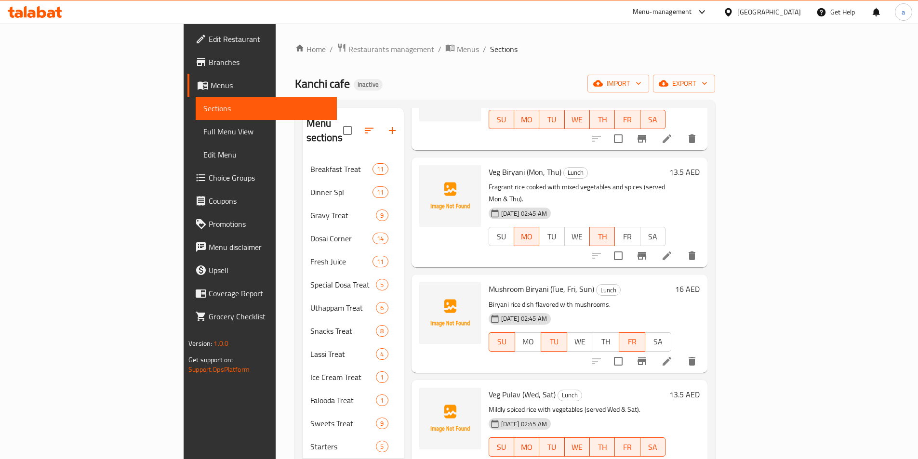
scroll to position [241, 0]
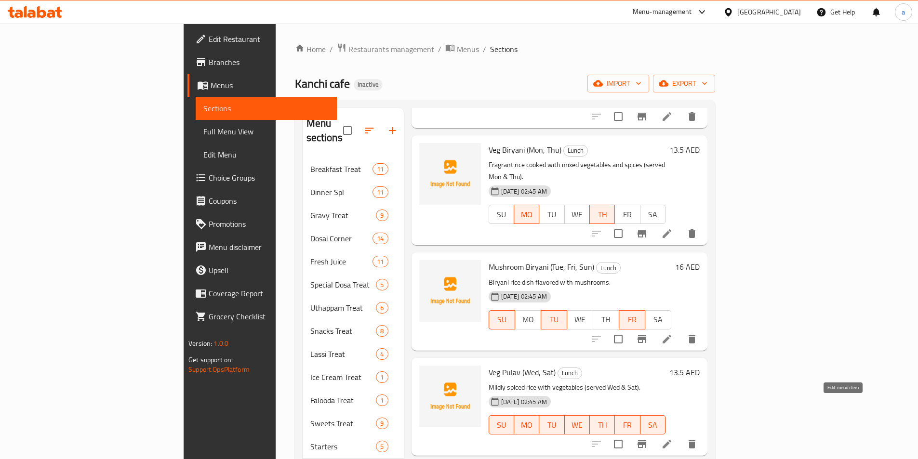
click at [672, 440] on icon at bounding box center [667, 444] width 9 height 9
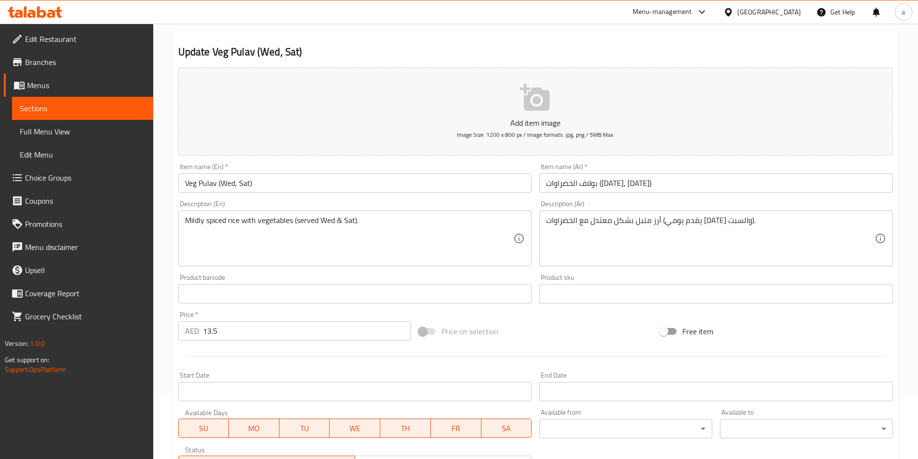
scroll to position [193, 0]
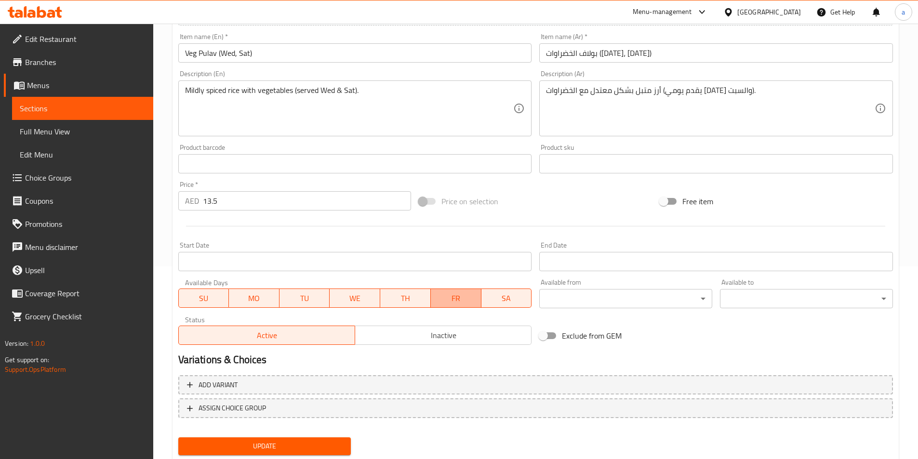
click at [469, 300] on span "FR" at bounding box center [456, 299] width 43 height 14
click at [509, 299] on span "SA" at bounding box center [506, 299] width 43 height 14
click at [498, 296] on span "SA" at bounding box center [506, 299] width 43 height 14
click at [353, 303] on span "WE" at bounding box center [355, 299] width 43 height 14
click at [424, 301] on span "TH" at bounding box center [405, 299] width 43 height 14
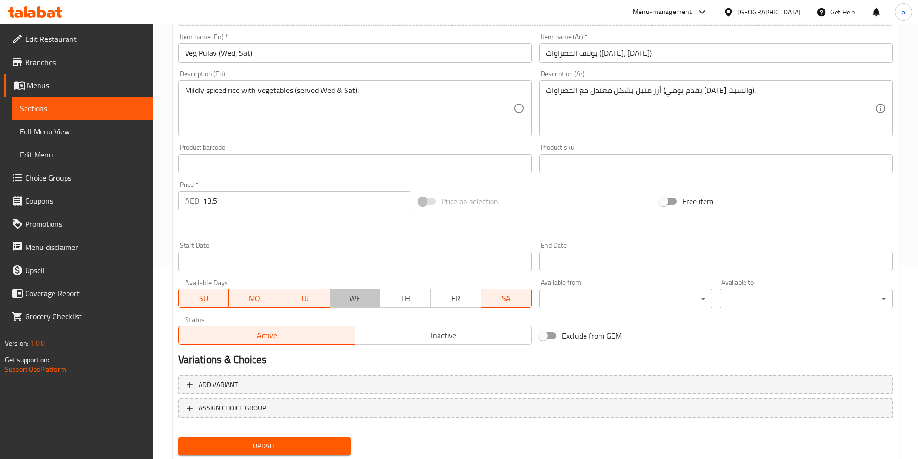
click at [364, 302] on span "WE" at bounding box center [355, 299] width 43 height 14
click at [308, 297] on span "TU" at bounding box center [304, 299] width 43 height 14
click at [243, 295] on span "MO" at bounding box center [254, 299] width 43 height 14
click at [192, 300] on span "SU" at bounding box center [204, 299] width 43 height 14
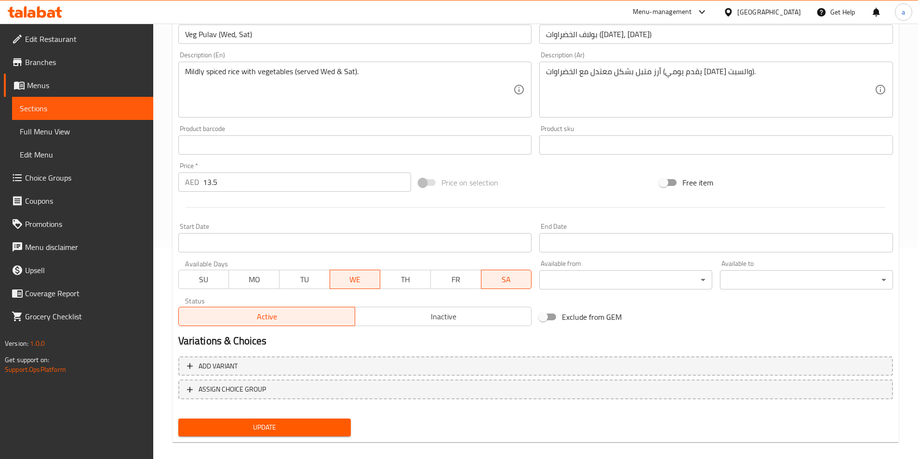
scroll to position [222, 0]
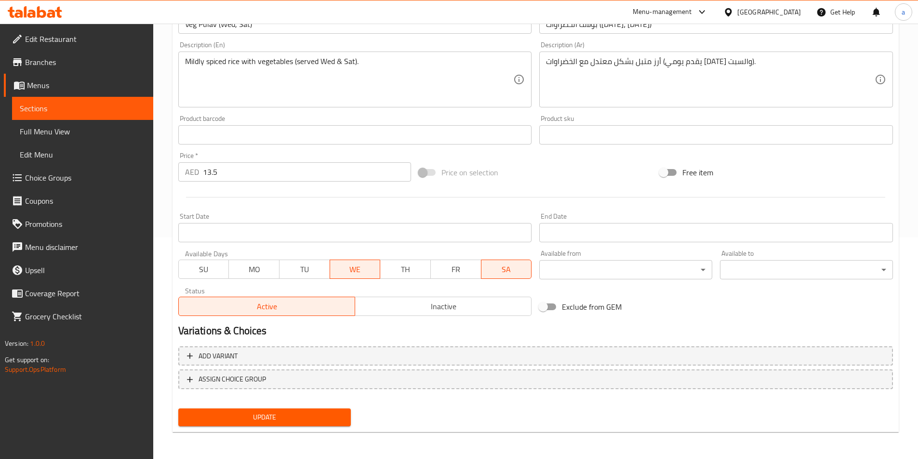
click at [253, 421] on span "Update" at bounding box center [265, 418] width 158 height 12
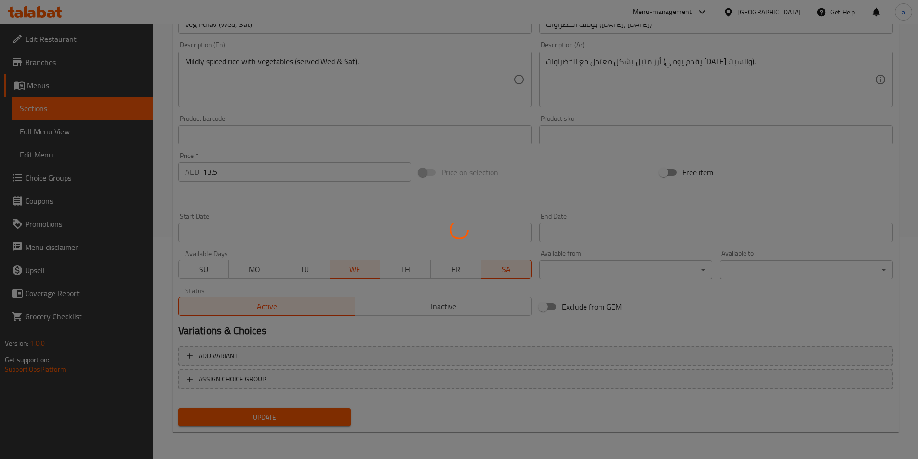
scroll to position [0, 0]
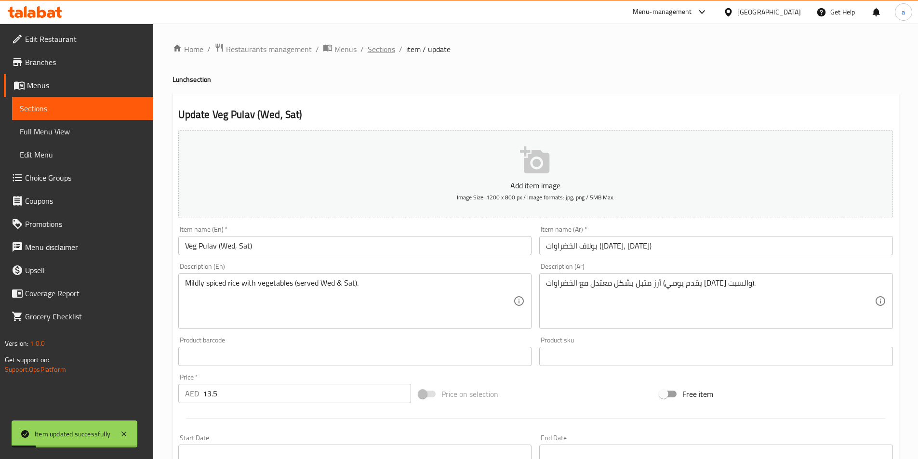
click at [391, 52] on span "Sections" at bounding box center [381, 49] width 27 height 12
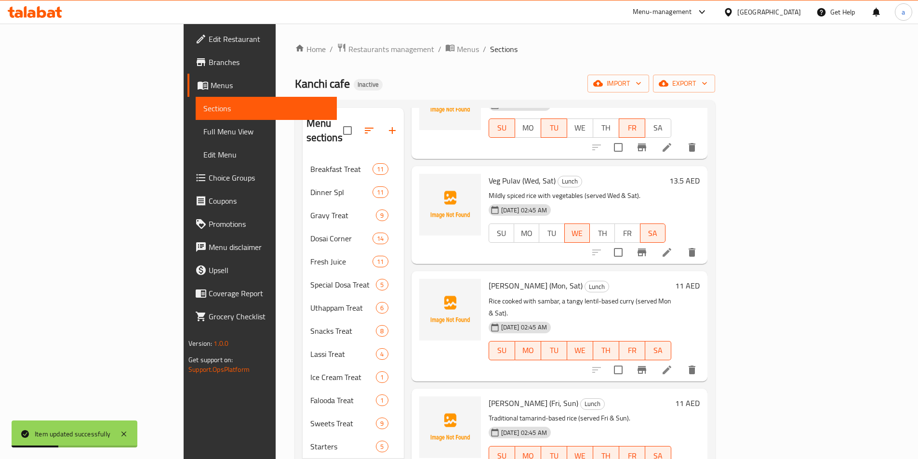
scroll to position [434, 0]
click at [681, 361] on li at bounding box center [667, 369] width 27 height 17
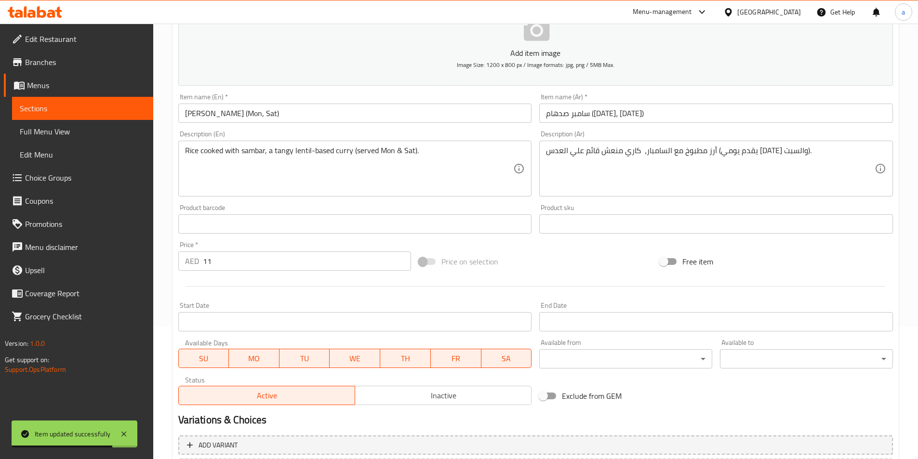
scroll to position [222, 0]
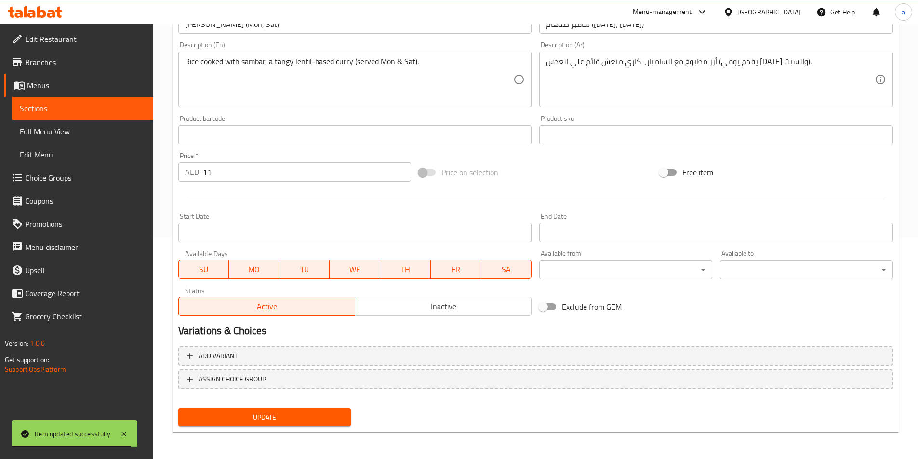
click at [296, 271] on span "TU" at bounding box center [304, 270] width 43 height 14
click at [301, 270] on span "TU" at bounding box center [304, 270] width 43 height 14
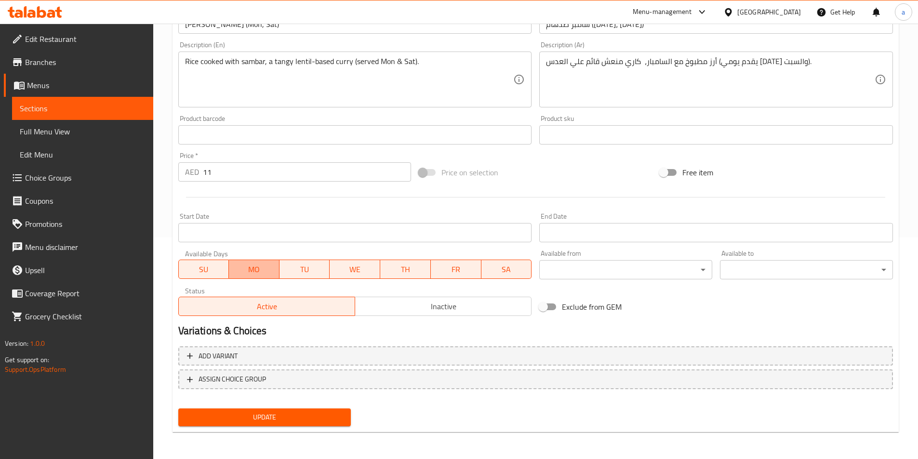
drag, startPoint x: 244, startPoint y: 270, endPoint x: 183, endPoint y: 270, distance: 61.2
click at [243, 270] on span "MO" at bounding box center [254, 270] width 43 height 14
click at [183, 270] on span "SU" at bounding box center [204, 270] width 43 height 14
click at [364, 271] on span "WE" at bounding box center [355, 270] width 43 height 14
click at [406, 265] on span "TH" at bounding box center [405, 270] width 43 height 14
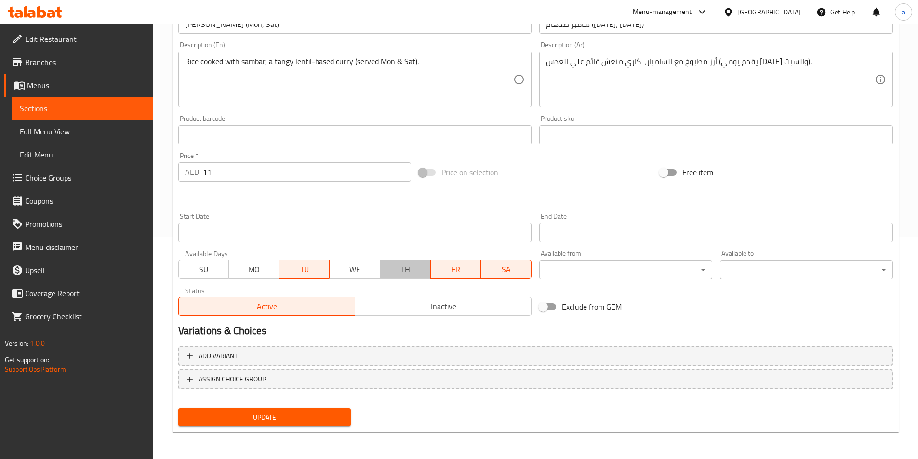
click at [429, 265] on button "TH" at bounding box center [405, 269] width 51 height 19
click at [459, 271] on span "FR" at bounding box center [456, 270] width 43 height 14
click at [407, 272] on span "TH" at bounding box center [405, 270] width 43 height 14
click at [323, 420] on span "Update" at bounding box center [265, 418] width 158 height 12
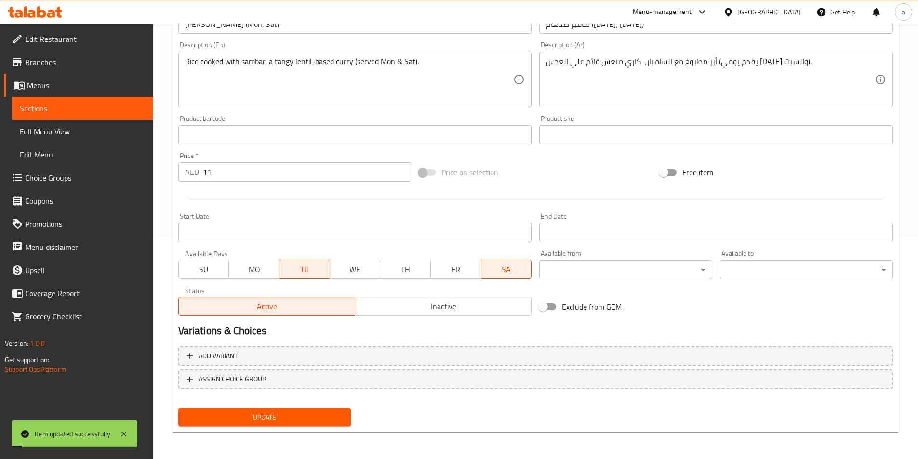
scroll to position [0, 0]
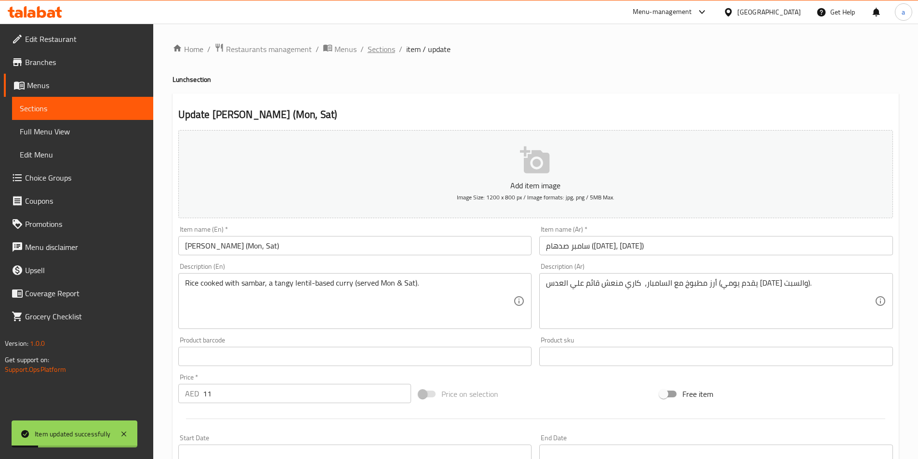
click at [391, 46] on span "Sections" at bounding box center [381, 49] width 27 height 12
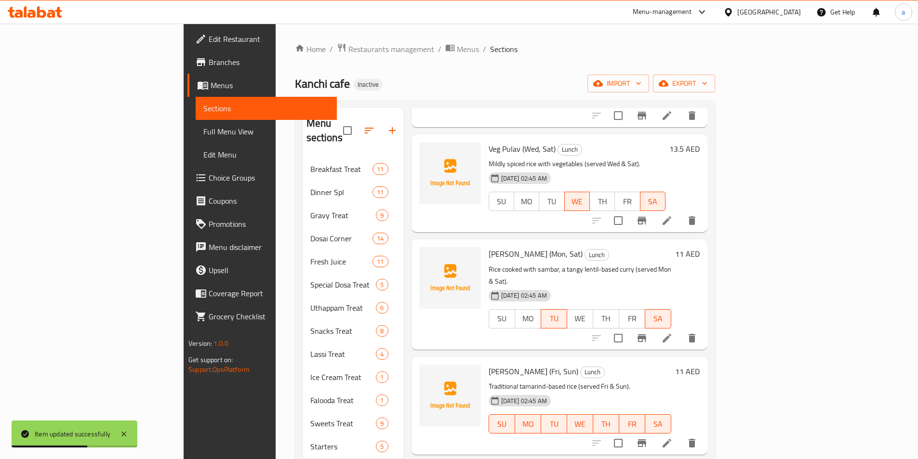
scroll to position [482, 0]
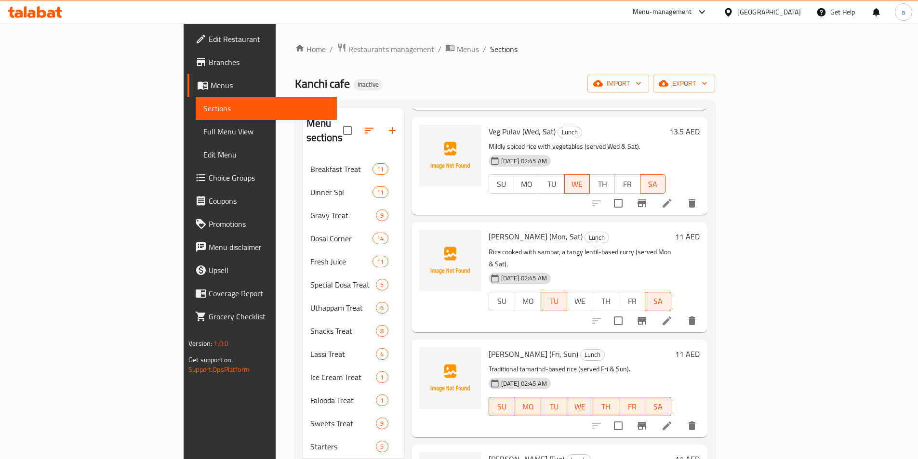
click at [681, 418] on li at bounding box center [667, 426] width 27 height 17
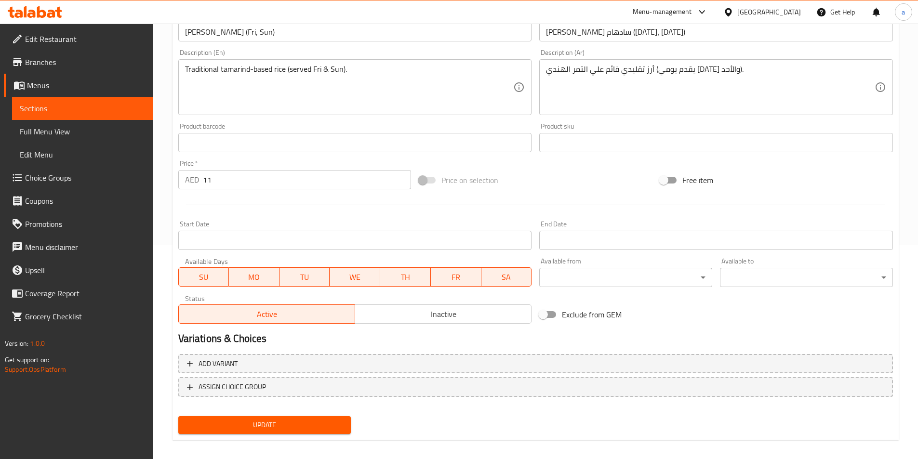
scroll to position [222, 0]
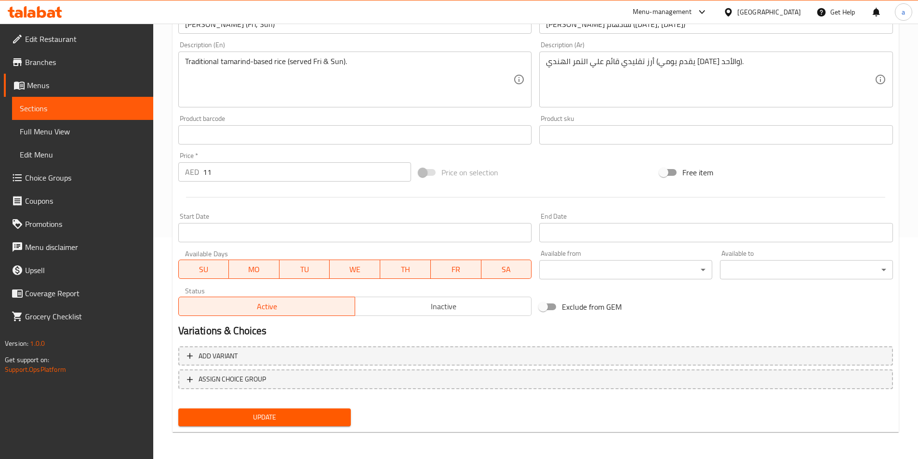
drag, startPoint x: 409, startPoint y: 270, endPoint x: 385, endPoint y: 272, distance: 23.7
click at [408, 270] on span "TH" at bounding box center [405, 270] width 43 height 14
click at [347, 266] on span "WE" at bounding box center [355, 270] width 43 height 14
click at [278, 268] on button "MO" at bounding box center [254, 269] width 51 height 19
click at [283, 269] on span "TU" at bounding box center [304, 270] width 43 height 14
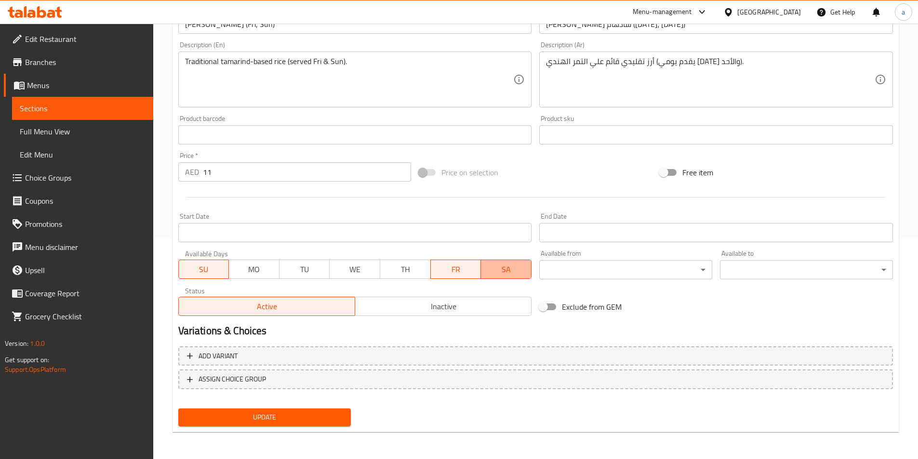
click at [493, 276] on span "SA" at bounding box center [506, 270] width 43 height 14
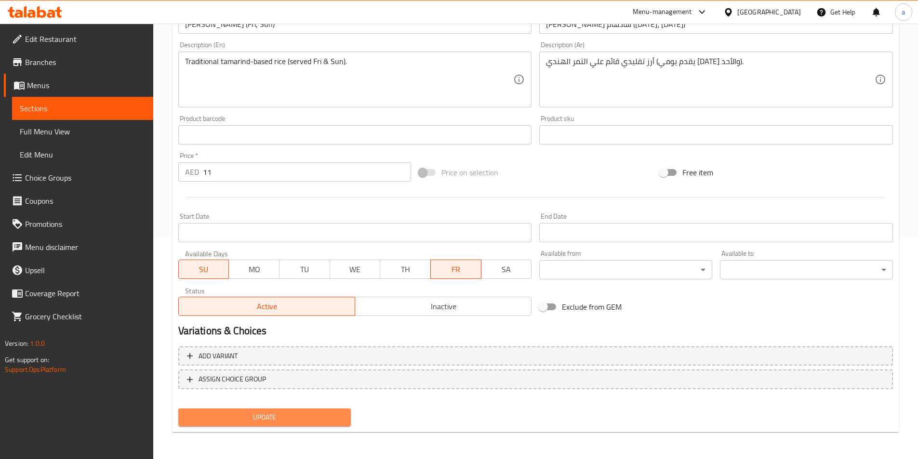
click at [311, 414] on span "Update" at bounding box center [265, 418] width 158 height 12
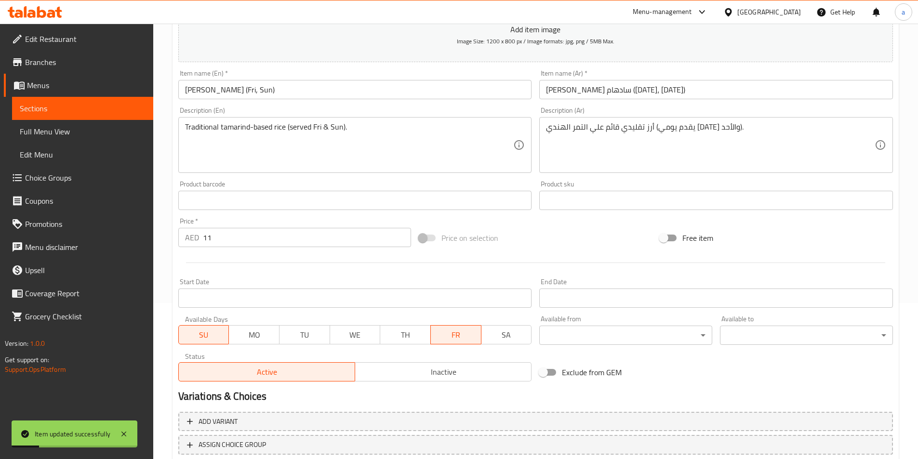
scroll to position [0, 0]
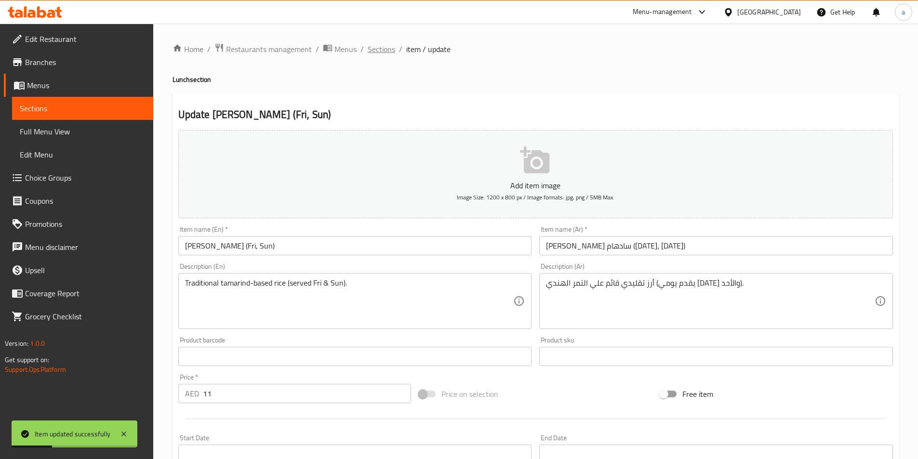
click at [378, 51] on span "Sections" at bounding box center [381, 49] width 27 height 12
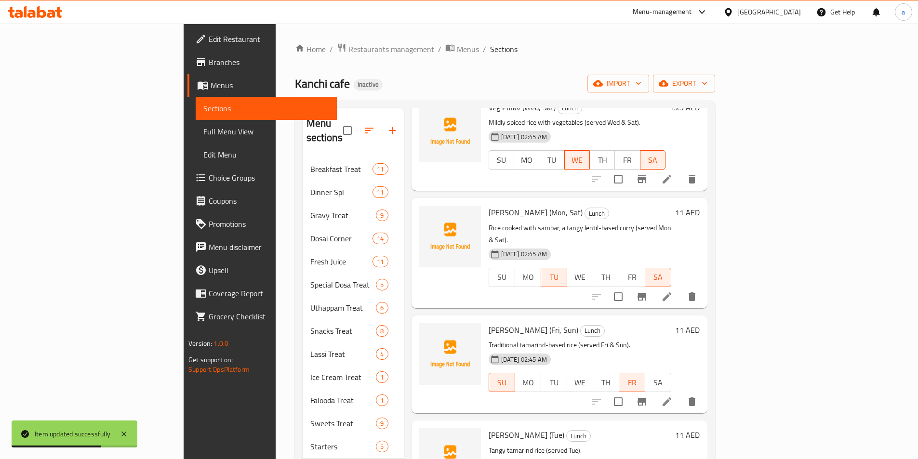
scroll to position [635, 0]
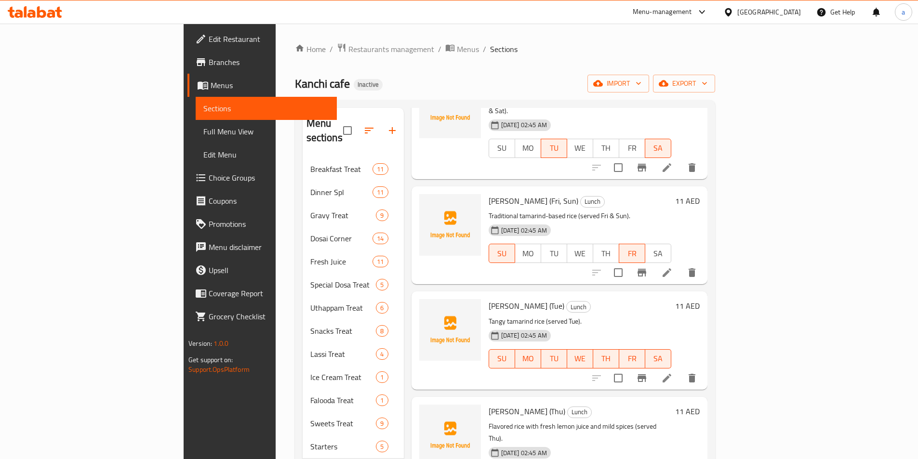
click at [681, 370] on li at bounding box center [667, 378] width 27 height 17
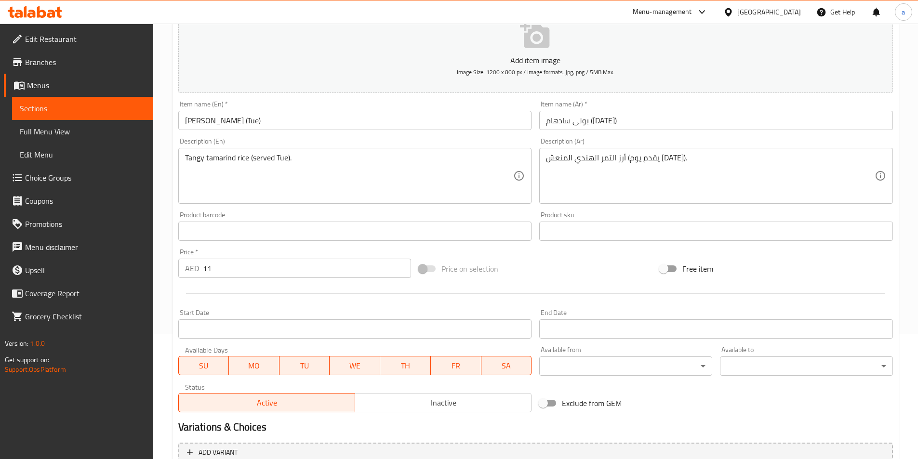
scroll to position [222, 0]
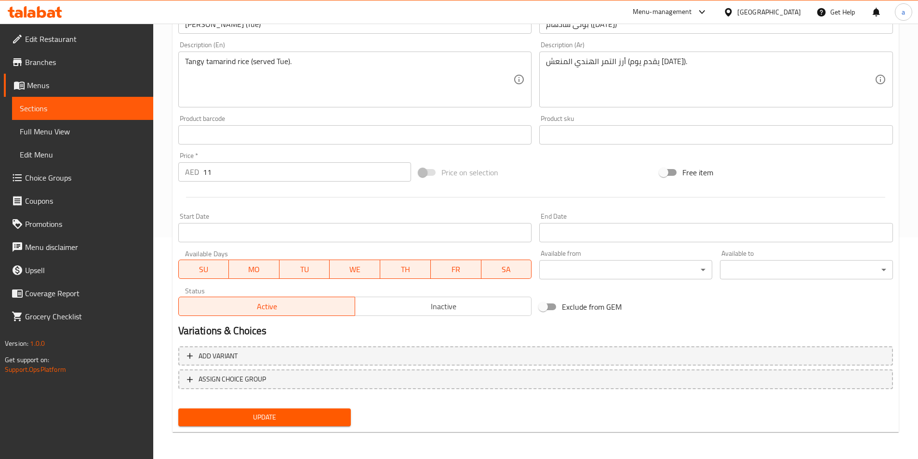
drag, startPoint x: 267, startPoint y: 267, endPoint x: 210, endPoint y: 266, distance: 56.4
click at [262, 268] on span "MO" at bounding box center [254, 270] width 43 height 14
click at [210, 266] on span "SU" at bounding box center [204, 270] width 43 height 14
click at [369, 273] on span "WE" at bounding box center [355, 270] width 43 height 14
click at [410, 272] on span "TH" at bounding box center [405, 270] width 43 height 14
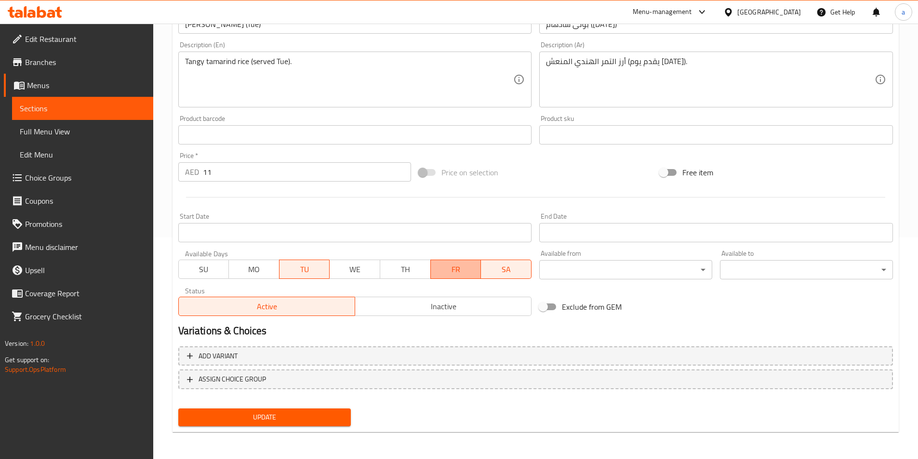
click at [459, 269] on span "FR" at bounding box center [456, 270] width 43 height 14
drag, startPoint x: 489, startPoint y: 269, endPoint x: 498, endPoint y: 269, distance: 8.7
click at [498, 269] on span "SA" at bounding box center [506, 270] width 43 height 14
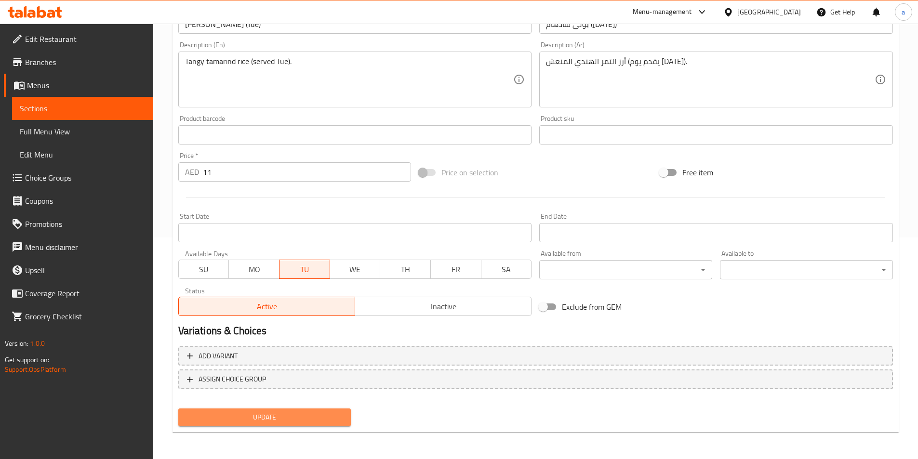
click at [292, 410] on button "Update" at bounding box center [264, 418] width 173 height 18
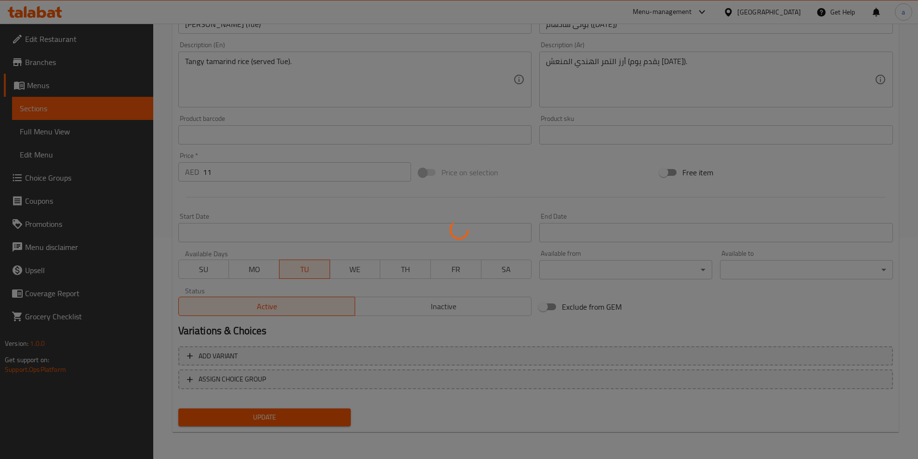
scroll to position [0, 0]
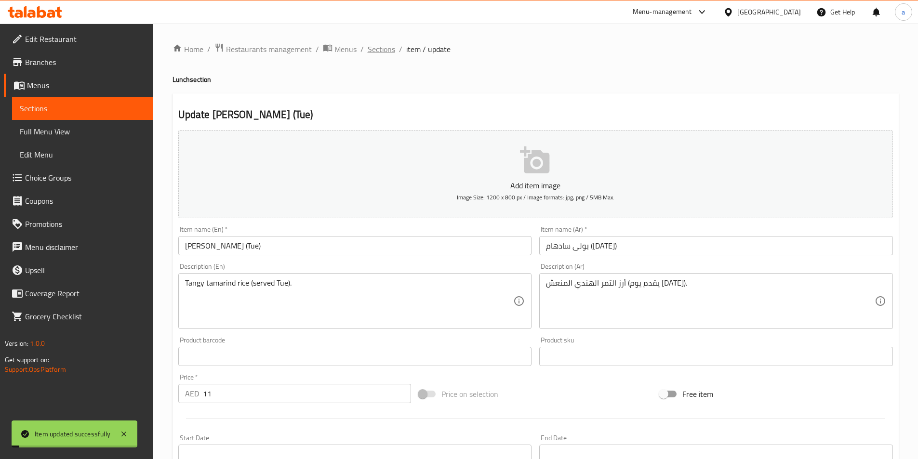
click at [387, 55] on span "Sections" at bounding box center [381, 49] width 27 height 12
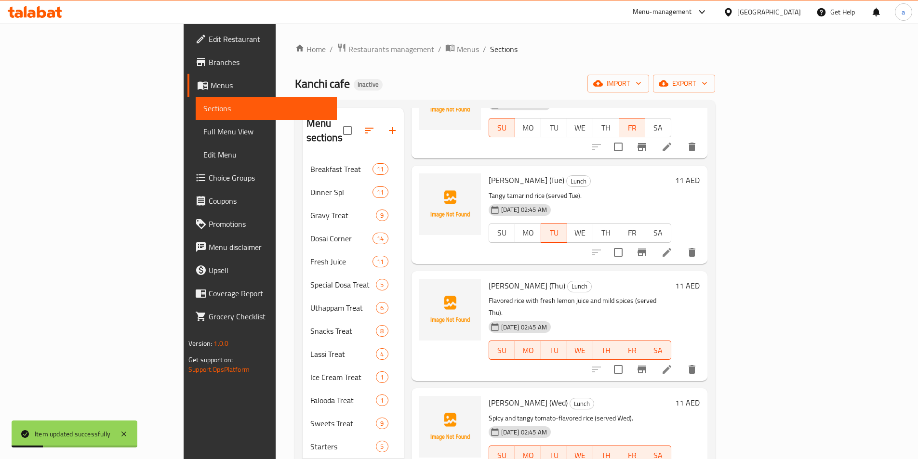
scroll to position [828, 0]
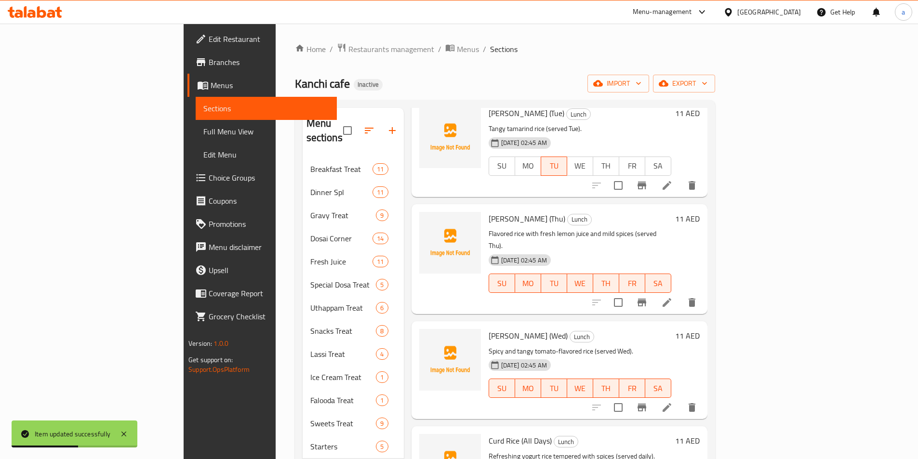
click at [681, 294] on li at bounding box center [667, 302] width 27 height 17
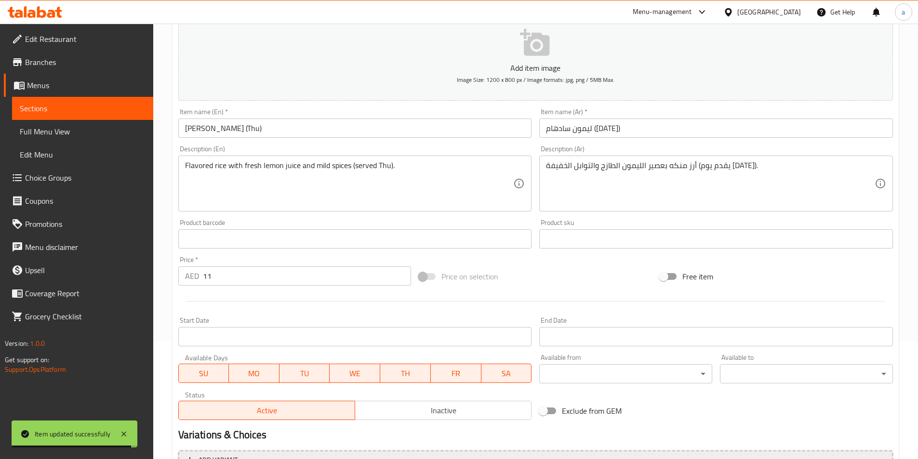
scroll to position [222, 0]
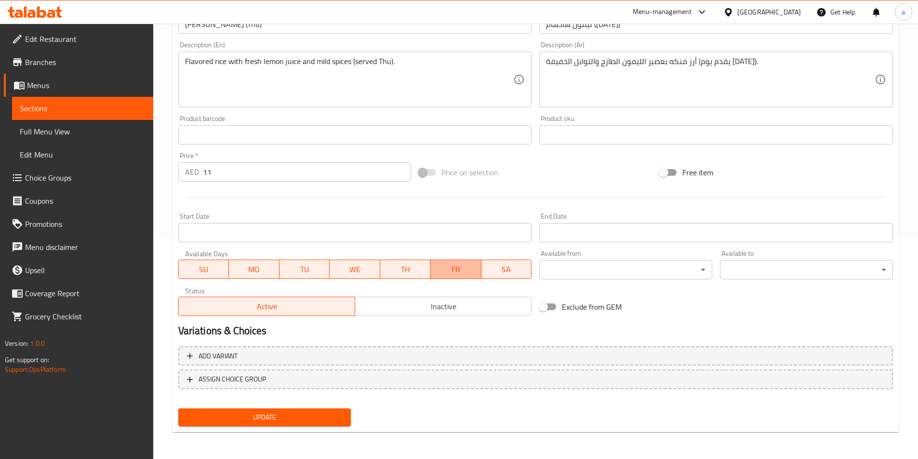
drag, startPoint x: 444, startPoint y: 269, endPoint x: 483, endPoint y: 267, distance: 39.2
click at [444, 269] on span "FR" at bounding box center [456, 270] width 43 height 14
click at [488, 267] on span "SA" at bounding box center [506, 270] width 43 height 14
click at [349, 271] on span "WE" at bounding box center [355, 270] width 43 height 14
drag, startPoint x: 299, startPoint y: 269, endPoint x: 294, endPoint y: 270, distance: 5.5
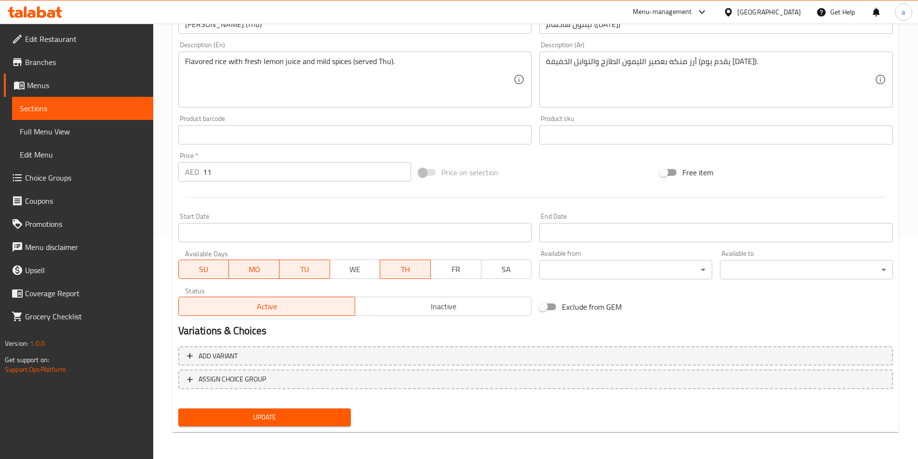
click at [296, 269] on span "TU" at bounding box center [304, 270] width 43 height 14
click at [244, 271] on span "MO" at bounding box center [254, 270] width 43 height 14
click at [208, 271] on span "SU" at bounding box center [204, 270] width 43 height 14
click at [304, 420] on span "Update" at bounding box center [265, 418] width 158 height 12
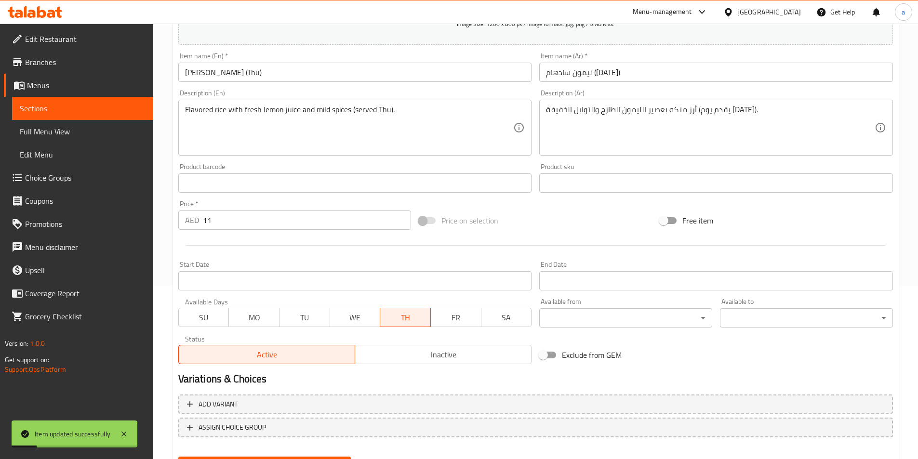
scroll to position [0, 0]
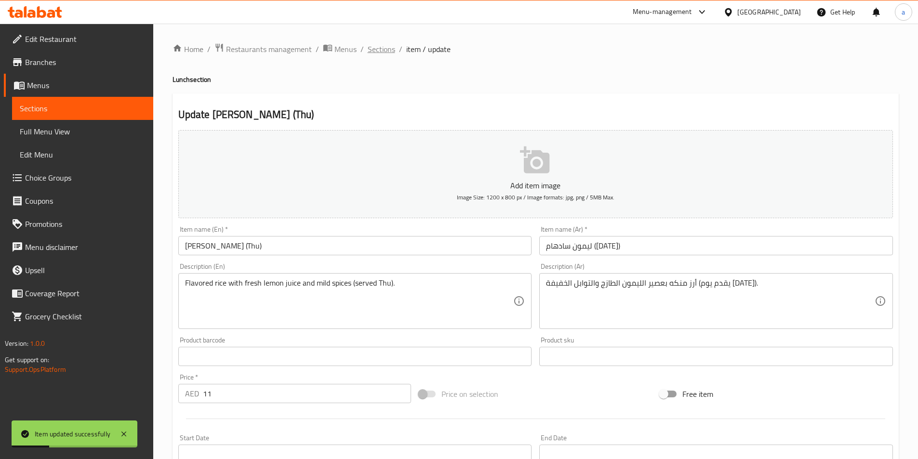
click at [380, 48] on span "Sections" at bounding box center [381, 49] width 27 height 12
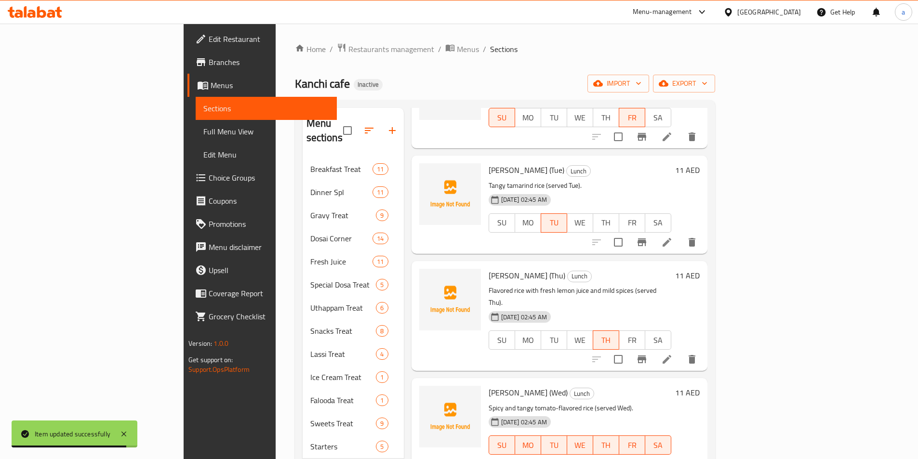
scroll to position [828, 0]
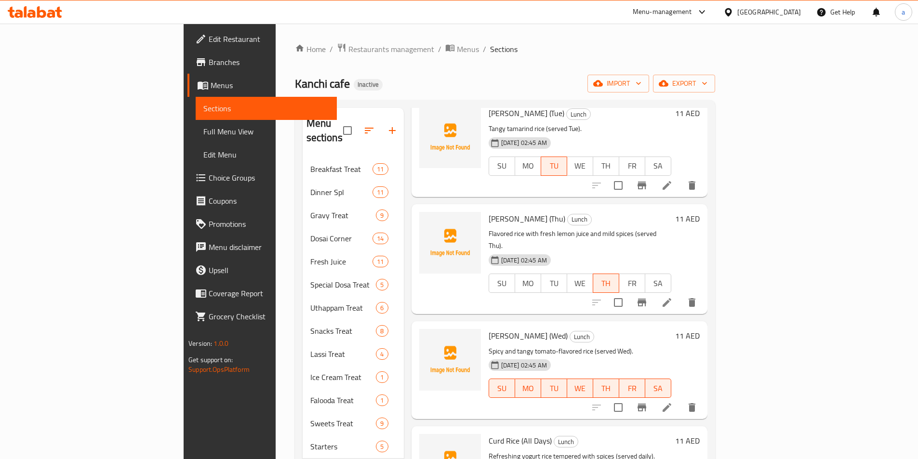
click at [681, 399] on li at bounding box center [667, 407] width 27 height 17
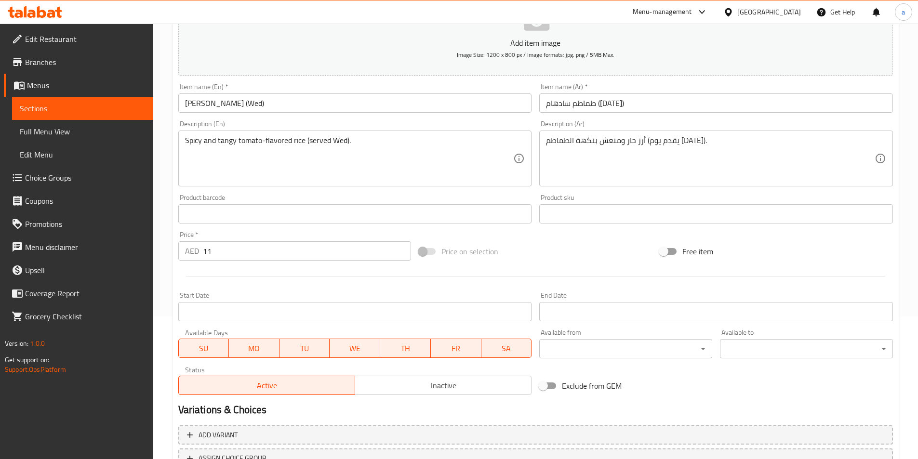
scroll to position [222, 0]
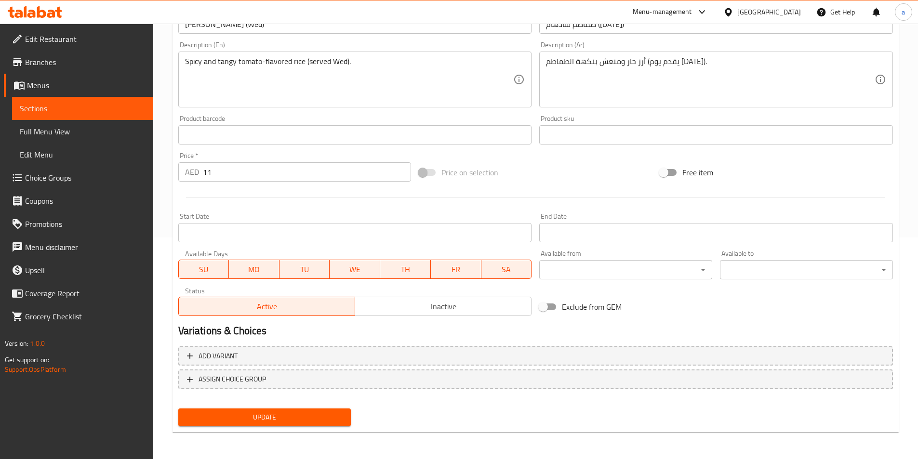
drag, startPoint x: 492, startPoint y: 270, endPoint x: 473, endPoint y: 273, distance: 19.0
click at [488, 270] on span "SA" at bounding box center [506, 270] width 43 height 14
click at [464, 274] on span "FR" at bounding box center [456, 270] width 43 height 14
click at [419, 278] on button "TH" at bounding box center [405, 269] width 51 height 19
click at [323, 271] on span "TU" at bounding box center [304, 270] width 43 height 14
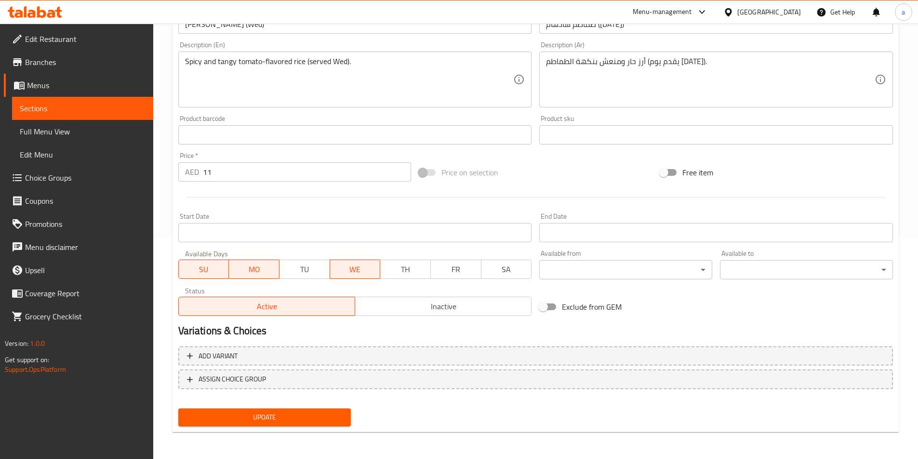
click at [274, 276] on span "MO" at bounding box center [254, 270] width 43 height 14
click at [209, 269] on span "SU" at bounding box center [204, 270] width 43 height 14
click at [284, 423] on span "Update" at bounding box center [265, 418] width 158 height 12
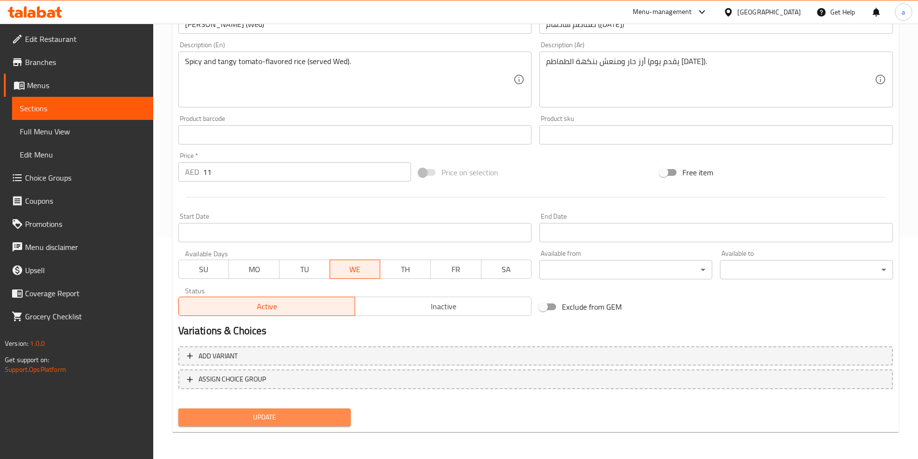
click at [315, 423] on span "Update" at bounding box center [265, 418] width 158 height 12
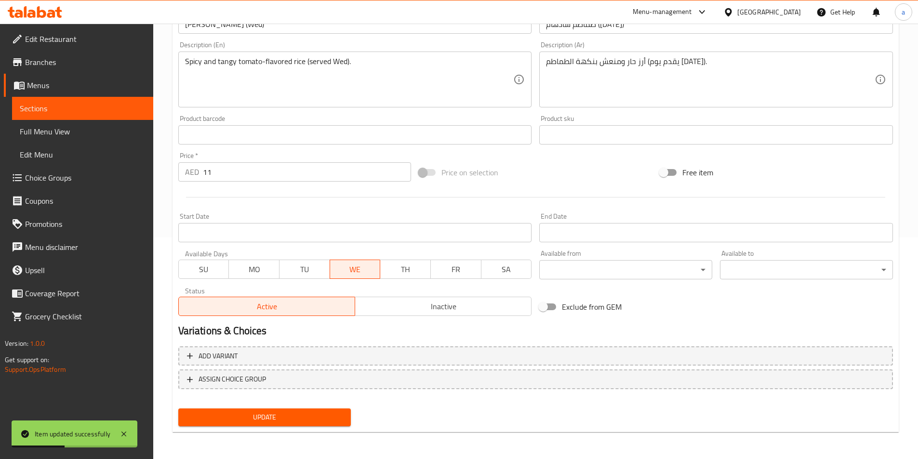
click at [111, 138] on link "Full Menu View" at bounding box center [82, 131] width 141 height 23
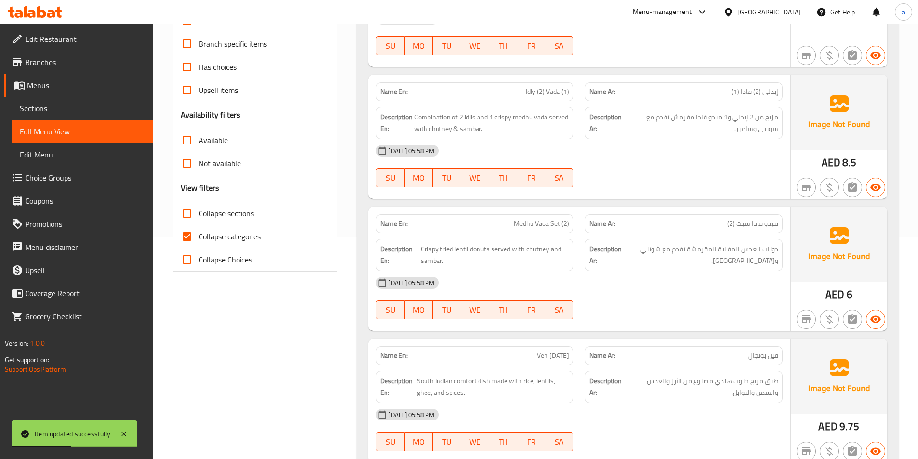
scroll to position [77, 0]
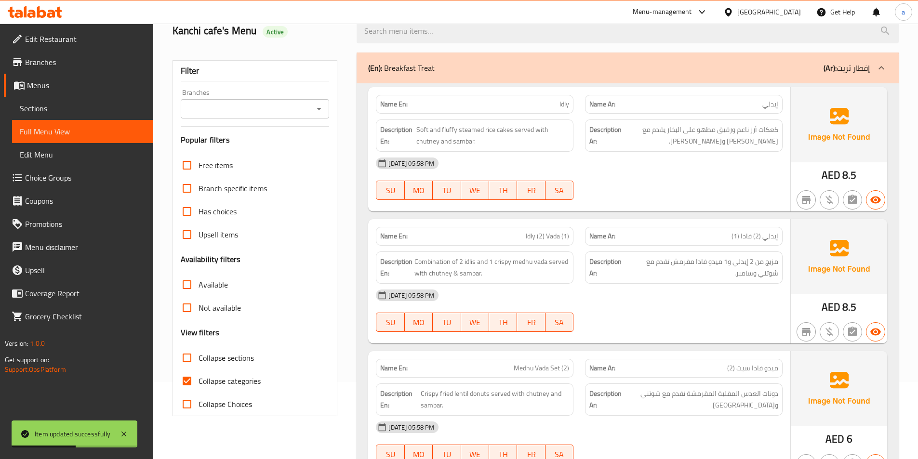
click at [185, 381] on input "Collapse categories" at bounding box center [186, 381] width 23 height 23
checkbox input "false"
click at [188, 353] on input "Collapse sections" at bounding box center [186, 358] width 23 height 23
checkbox input "true"
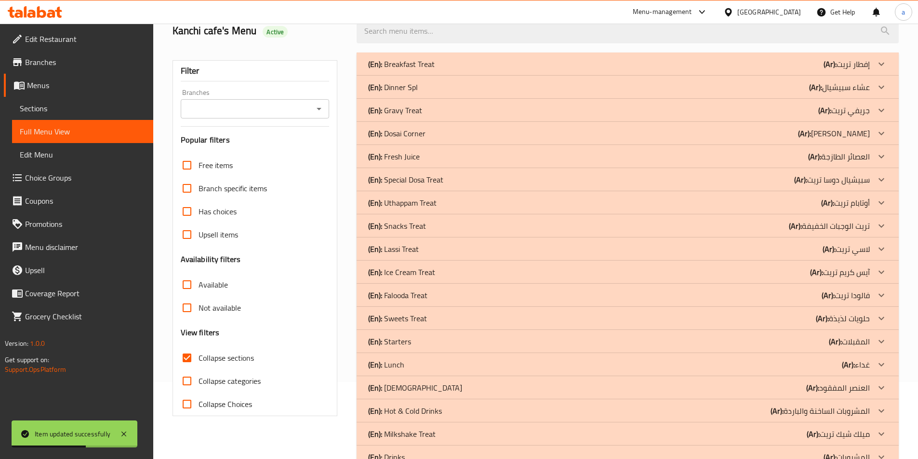
click at [783, 65] on div "(En): Breakfast Treat (Ar): إفطار تريت" at bounding box center [619, 64] width 502 height 12
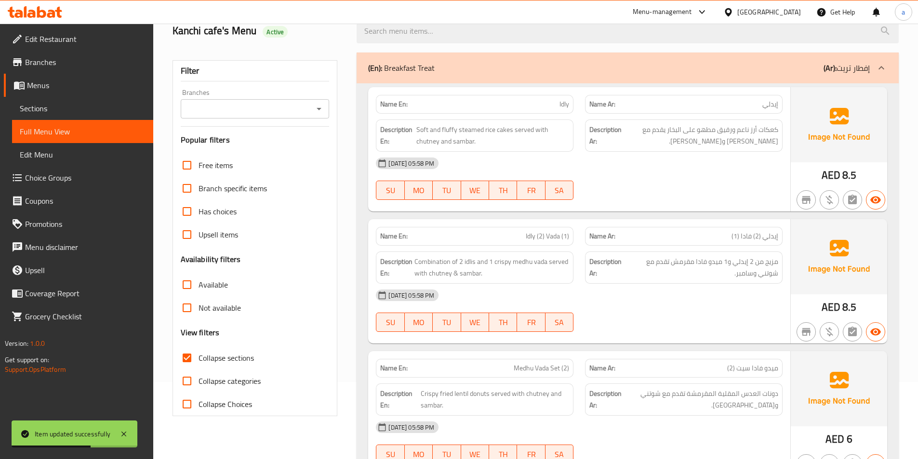
click at [804, 76] on div "(En): Breakfast Treat (Ar): إفطار تريت" at bounding box center [628, 68] width 542 height 31
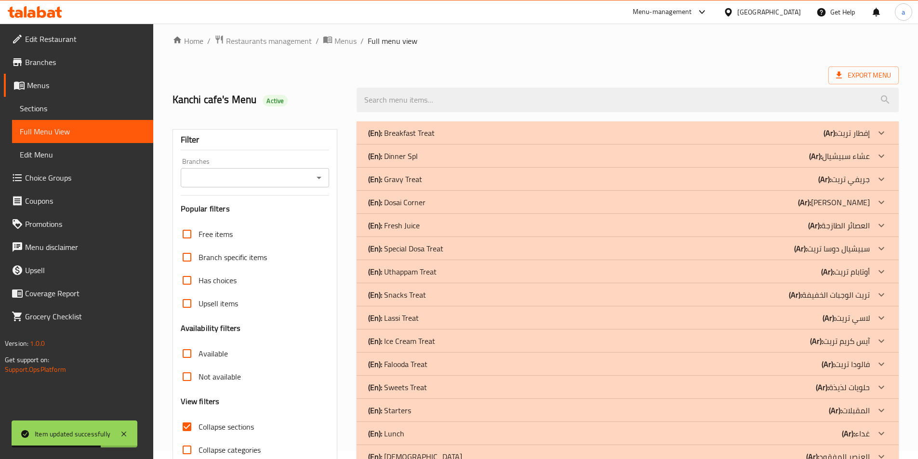
scroll to position [106, 0]
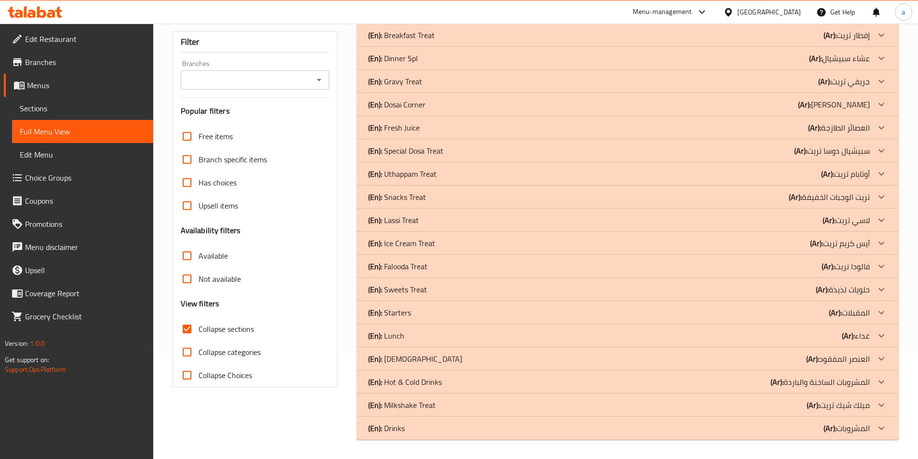
click at [788, 431] on div "(En): Drinks (Ar): المشروبات" at bounding box center [619, 429] width 502 height 12
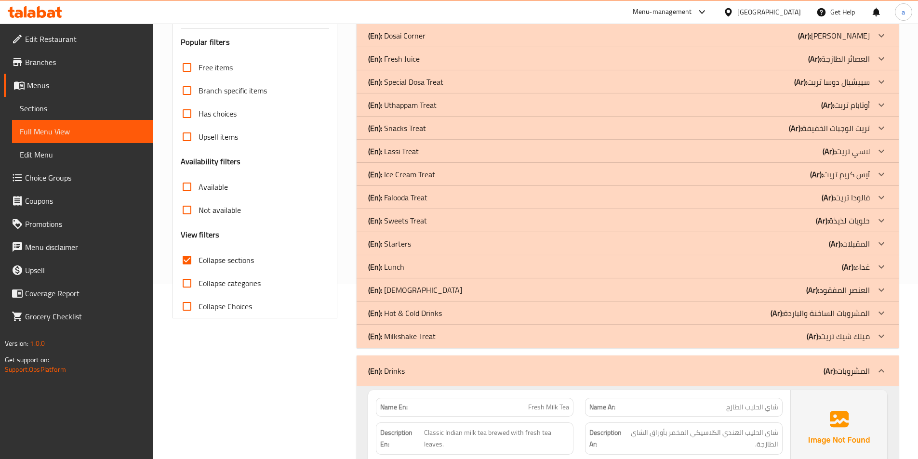
scroll to position [175, 0]
click at [827, 341] on p "(Ar): ميلك شيك تريت" at bounding box center [838, 337] width 63 height 12
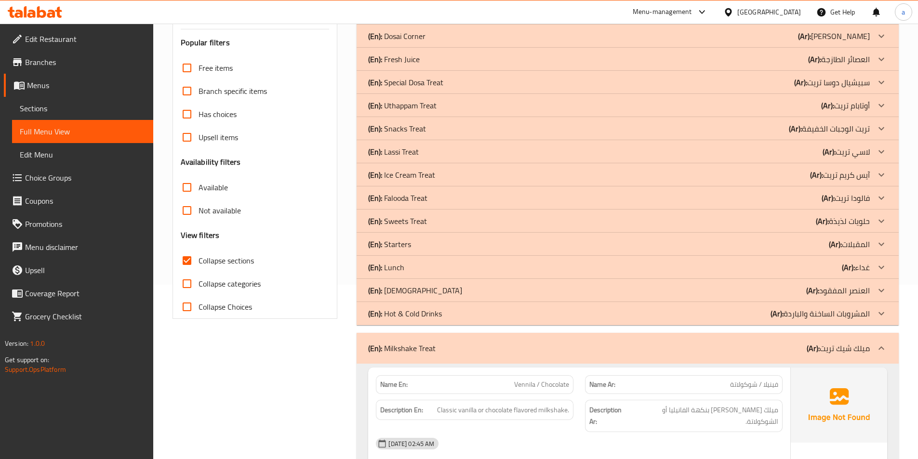
click at [845, 321] on div "(En): Hot & Cold Drinks (Ar): المشروبات الساخنة والباردة" at bounding box center [628, 313] width 542 height 23
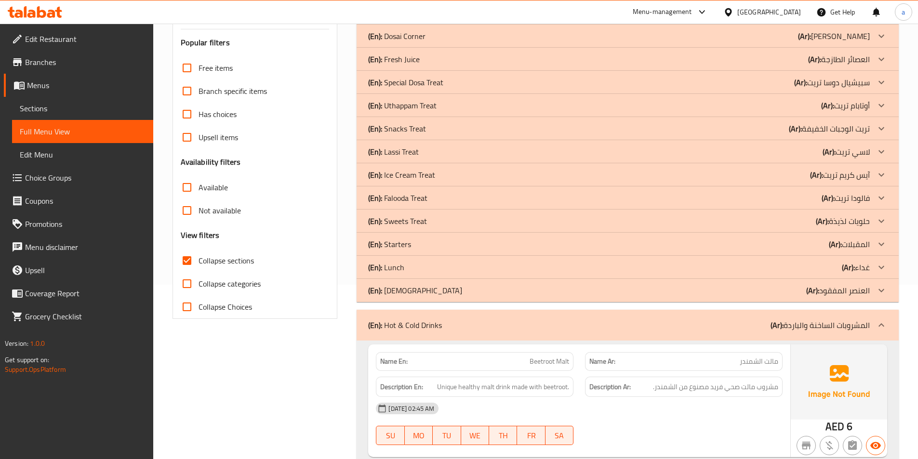
drag, startPoint x: 788, startPoint y: 294, endPoint x: 760, endPoint y: 296, distance: 27.6
click at [788, 294] on div "(En): Indian (Ar): العنصر المفقود" at bounding box center [619, 291] width 502 height 12
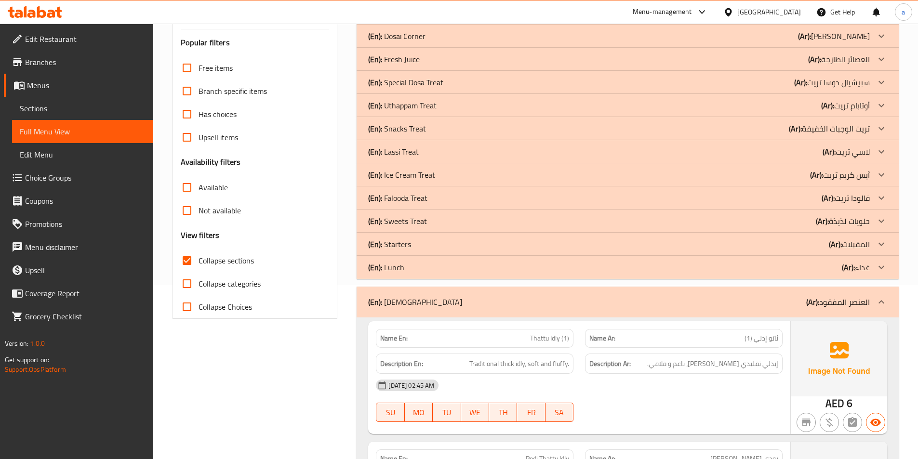
click at [614, 268] on div "(En): Lunch (Ar): غداء" at bounding box center [619, 268] width 502 height 12
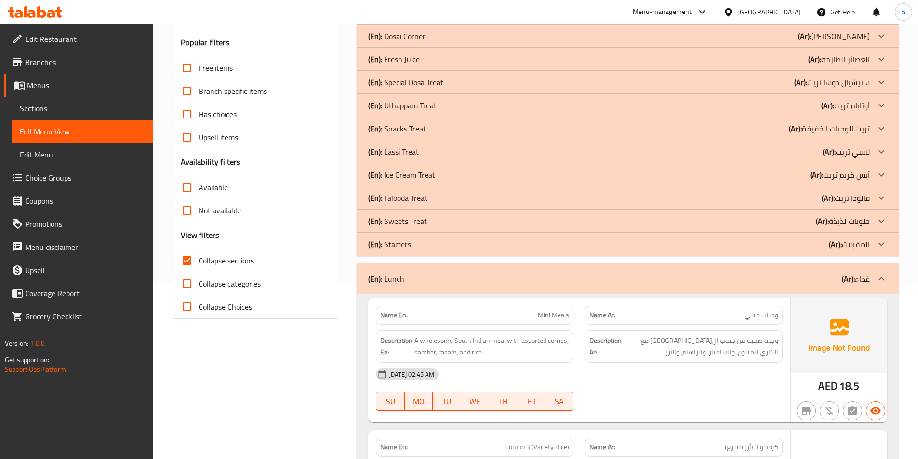
click at [568, 250] on div "(En): Starters (Ar): المقبلات" at bounding box center [628, 244] width 542 height 23
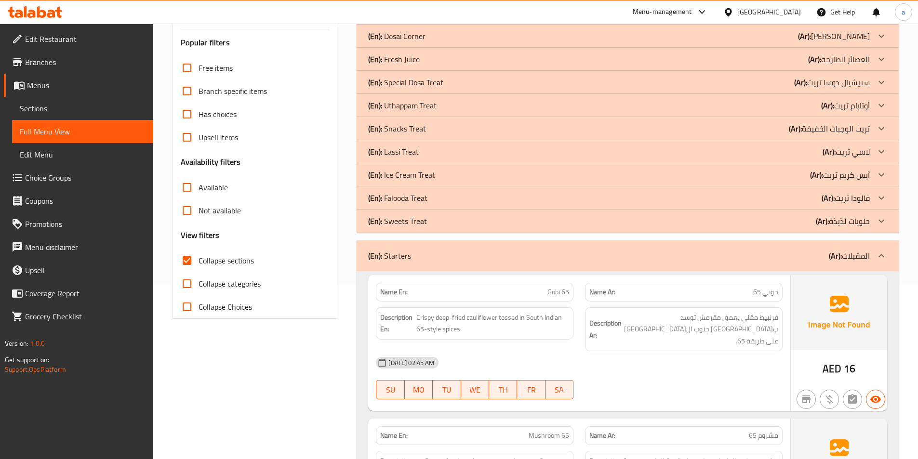
click at [501, 225] on div "(En): Sweets Treat (Ar): حلويات لذيذة" at bounding box center [619, 222] width 502 height 12
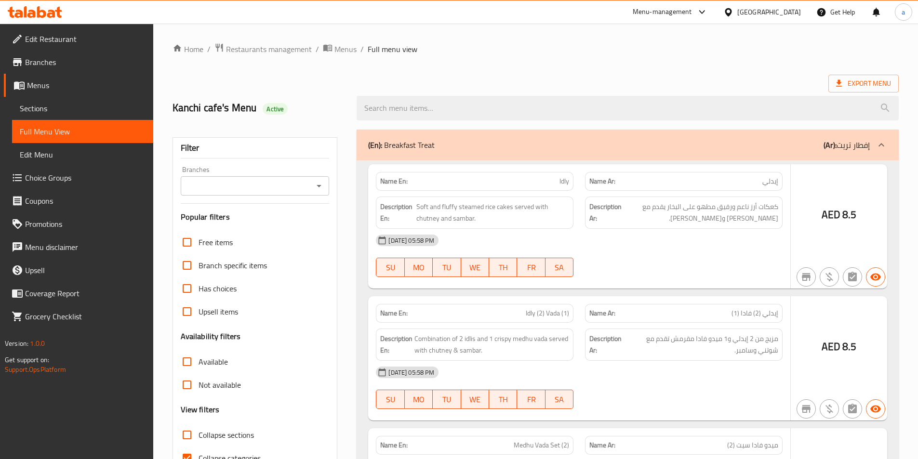
click at [69, 114] on div at bounding box center [459, 229] width 918 height 459
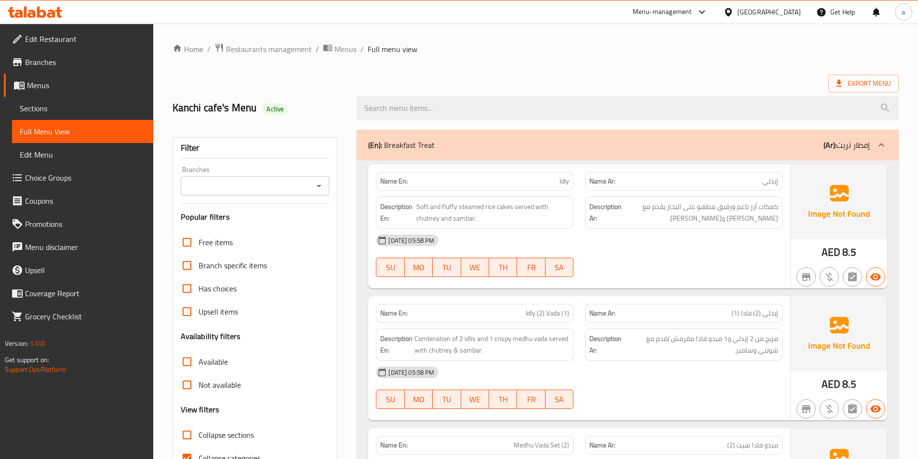
click at [80, 103] on span "Sections" at bounding box center [83, 109] width 126 height 12
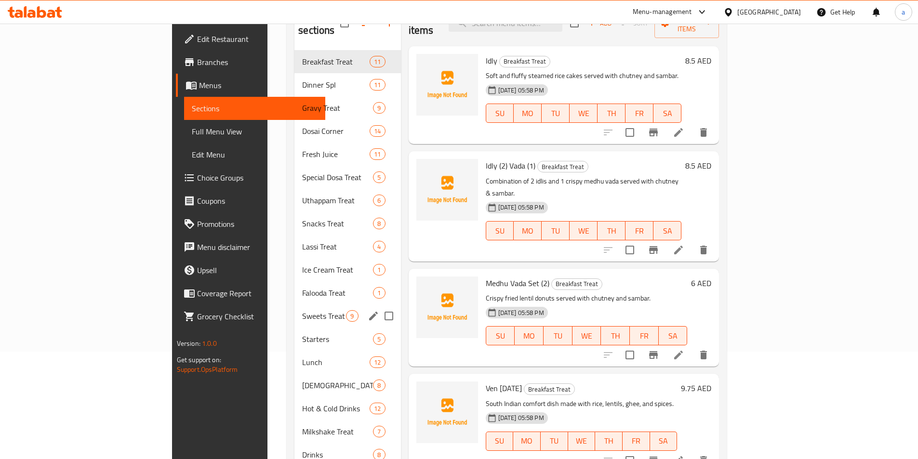
scroll to position [135, 0]
